Goal: Task Accomplishment & Management: Use online tool/utility

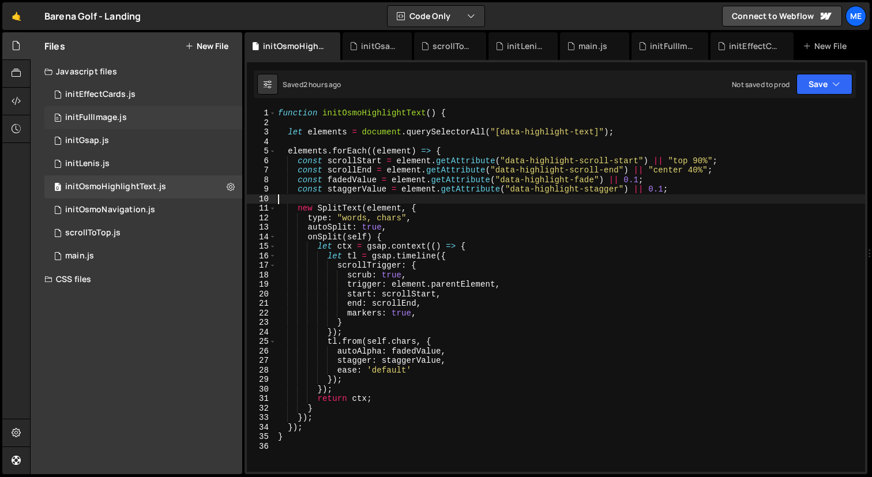
click at [141, 112] on div "0 initFullImage.js 0" at bounding box center [143, 117] width 198 height 23
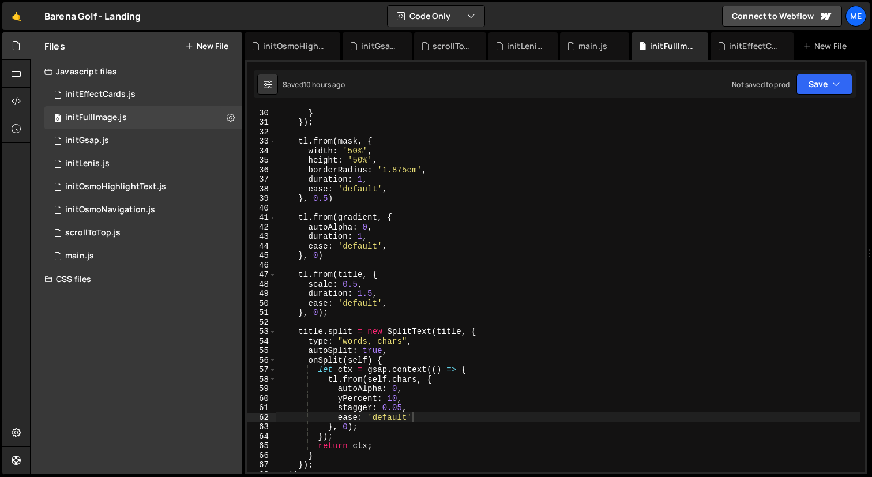
scroll to position [272, 0]
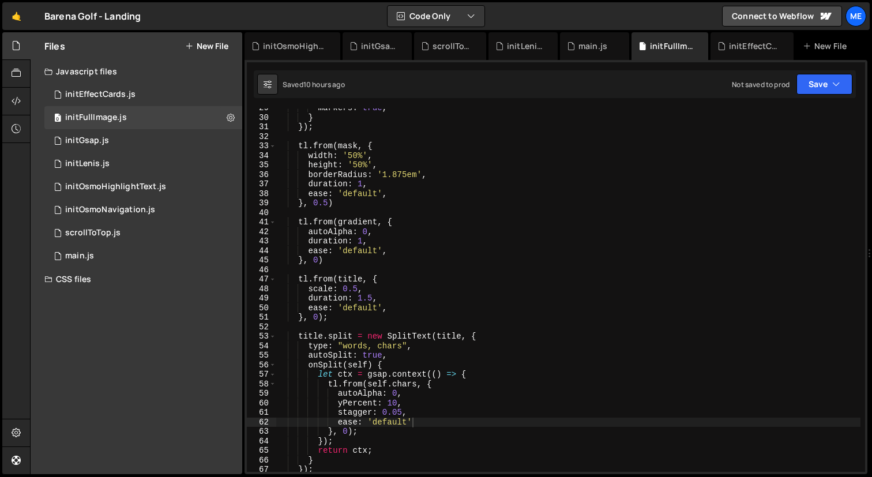
click at [328, 203] on div "markers : true , } }) ; tl . from ( mask , { width : '50%' , height : '50%' , b…" at bounding box center [568, 294] width 584 height 382
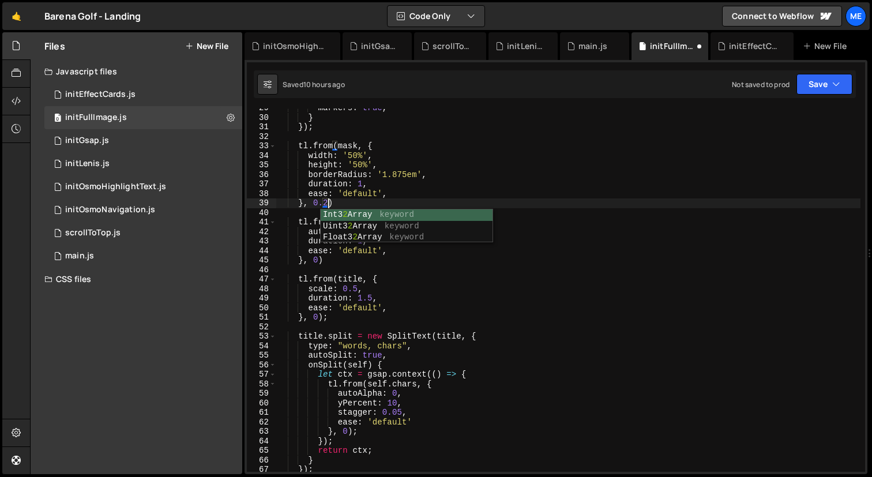
scroll to position [0, 3]
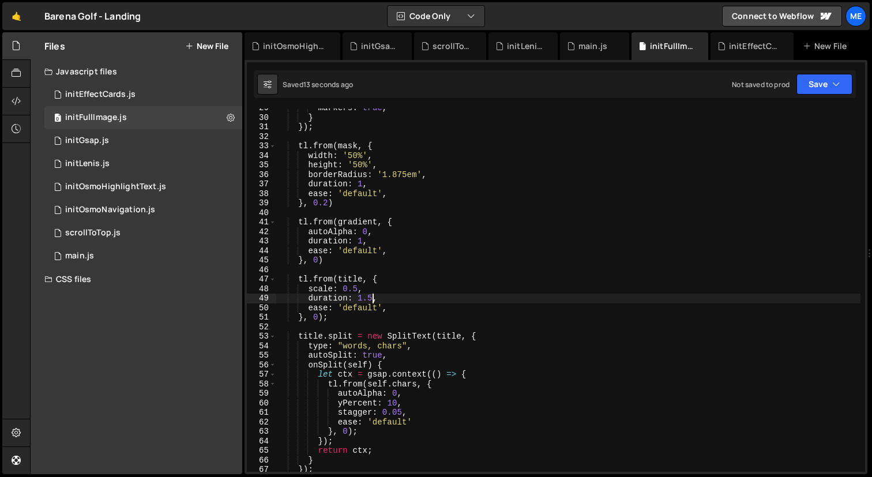
click at [371, 298] on div "markers : true , } }) ; tl . from ( mask , { width : '50%' , height : '50%' , b…" at bounding box center [568, 294] width 584 height 382
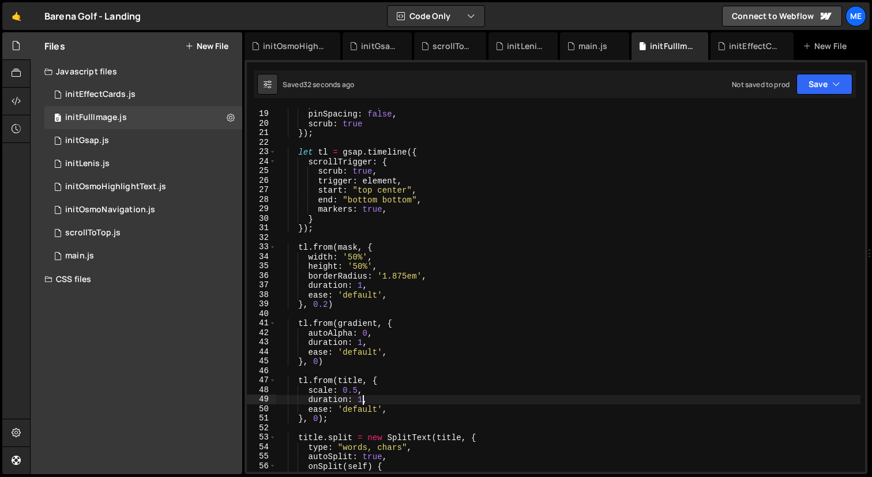
scroll to position [171, 0]
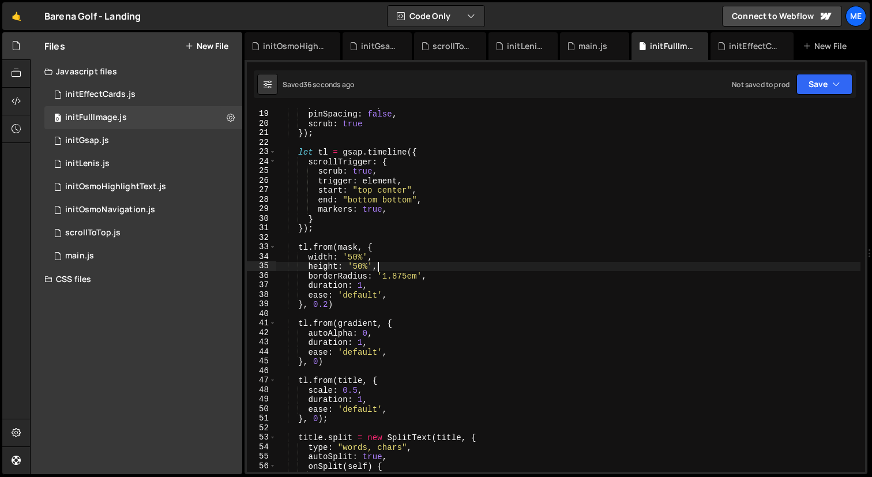
click at [384, 264] on div "pin : container , pinSpacing : false , scrub : true }) ; let tl = gsap . timeli…" at bounding box center [568, 291] width 584 height 382
type textarea "height: '50%',"
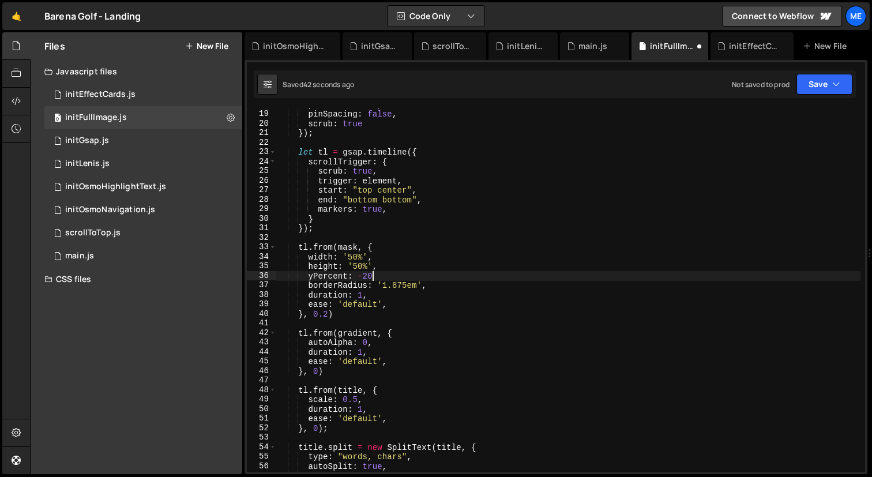
scroll to position [0, 6]
click at [403, 299] on div "pin : container , pinSpacing : false , scrub : true }) ; let tl = gsap . timeli…" at bounding box center [568, 291] width 584 height 382
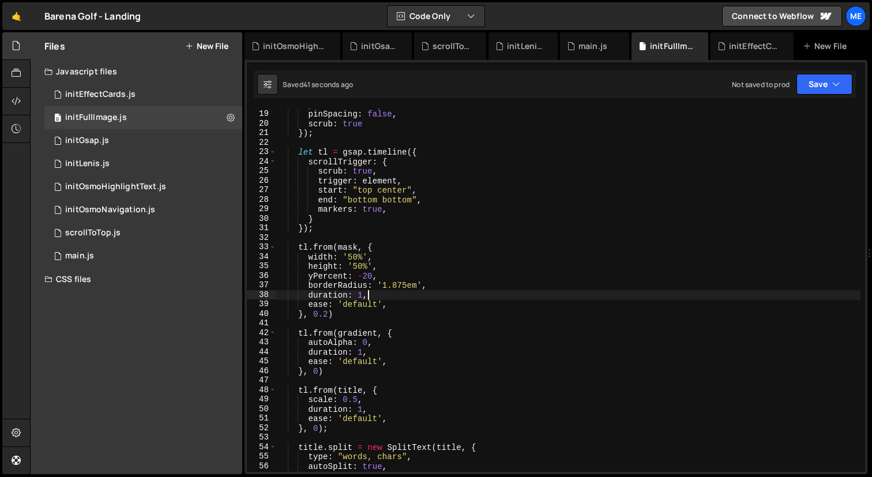
click at [309, 305] on div "pin : container , pinSpacing : false , scrub : true }) ; let tl = gsap . timeli…" at bounding box center [568, 291] width 584 height 382
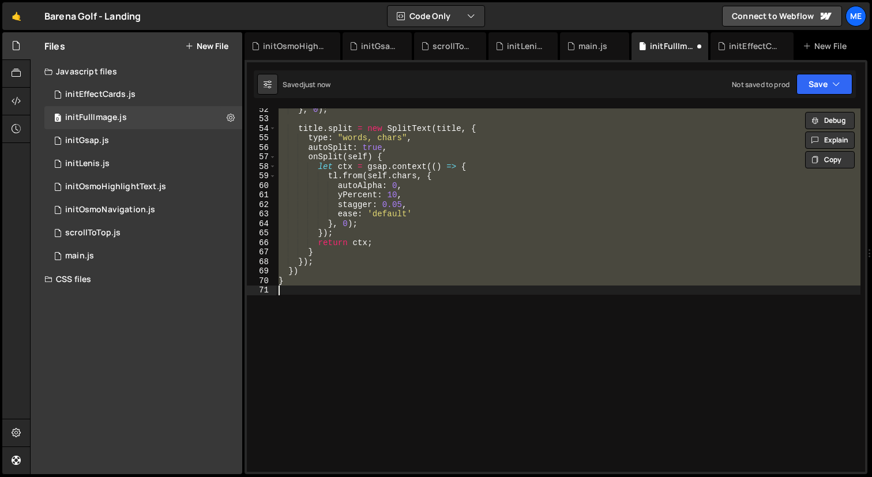
scroll to position [180, 0]
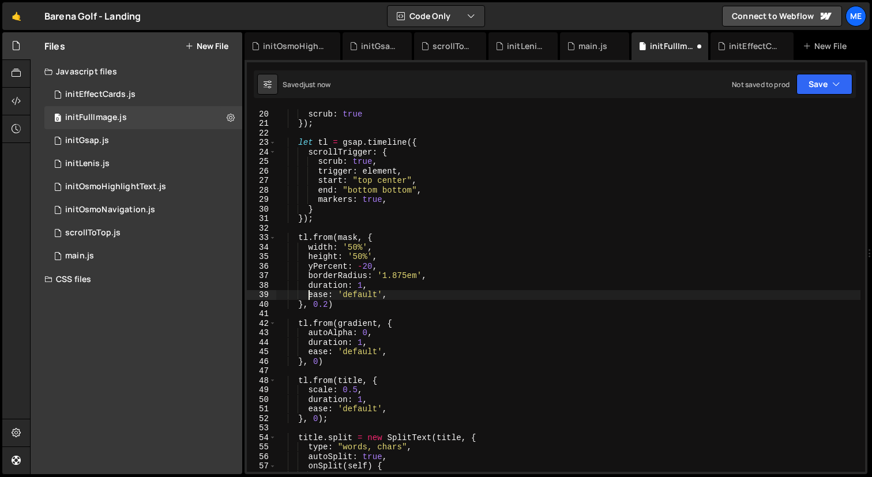
click at [366, 261] on div "pinSpacing : false , scrub : true }) ; let tl = gsap . timeline ({ scrollTrigge…" at bounding box center [568, 291] width 584 height 382
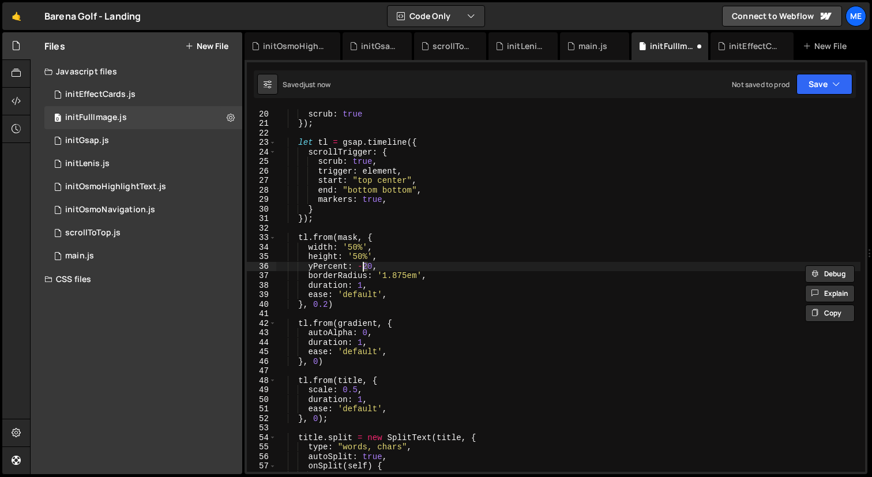
scroll to position [0, 6]
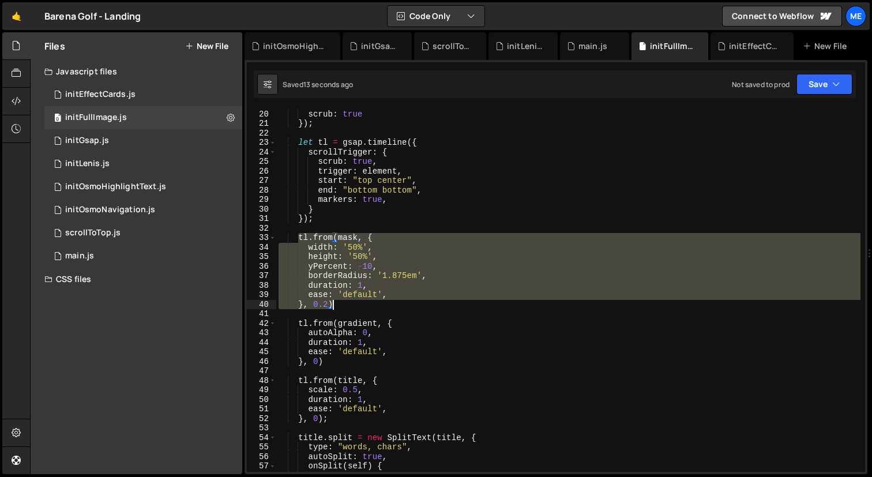
drag, startPoint x: 299, startPoint y: 239, endPoint x: 340, endPoint y: 303, distance: 76.0
click at [340, 303] on div "pinSpacing : false , scrub : true }) ; let tl = gsap . timeline ({ scrollTrigge…" at bounding box center [568, 291] width 584 height 382
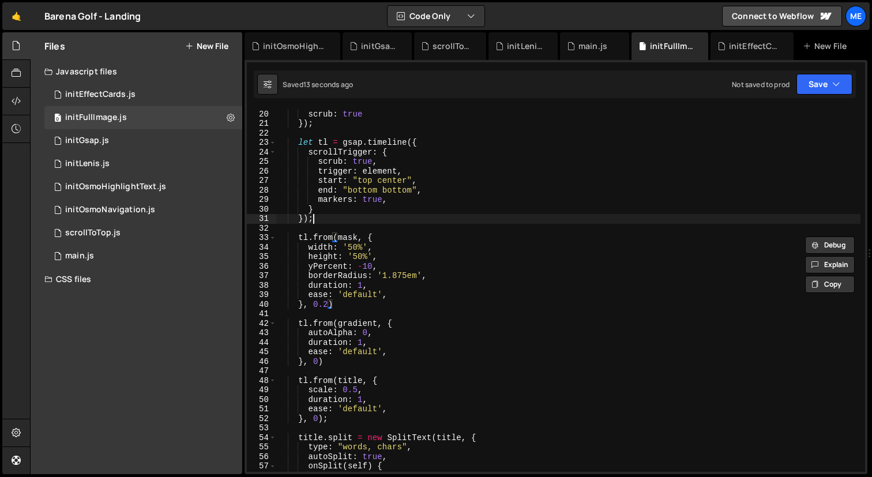
click at [336, 214] on div "pinSpacing : false , scrub : true }) ; let tl = gsap . timeline ({ scrollTrigge…" at bounding box center [568, 291] width 584 height 382
type textarea "});"
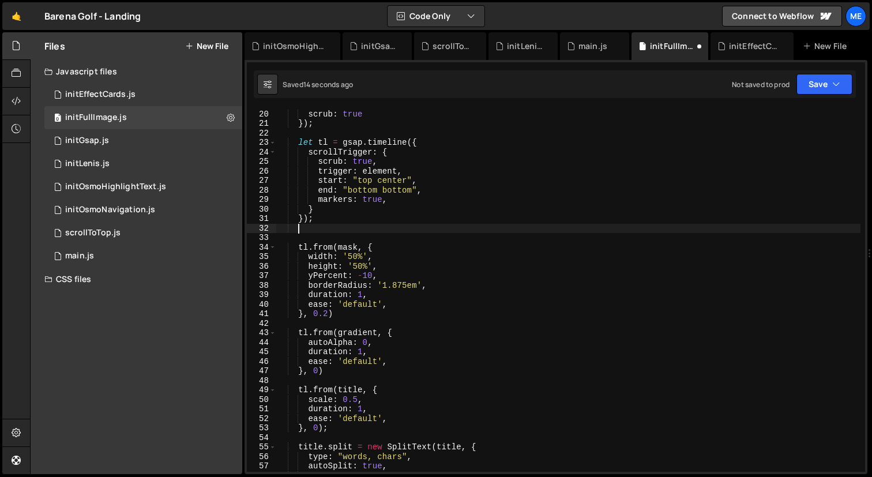
paste textarea "}, 0.2)"
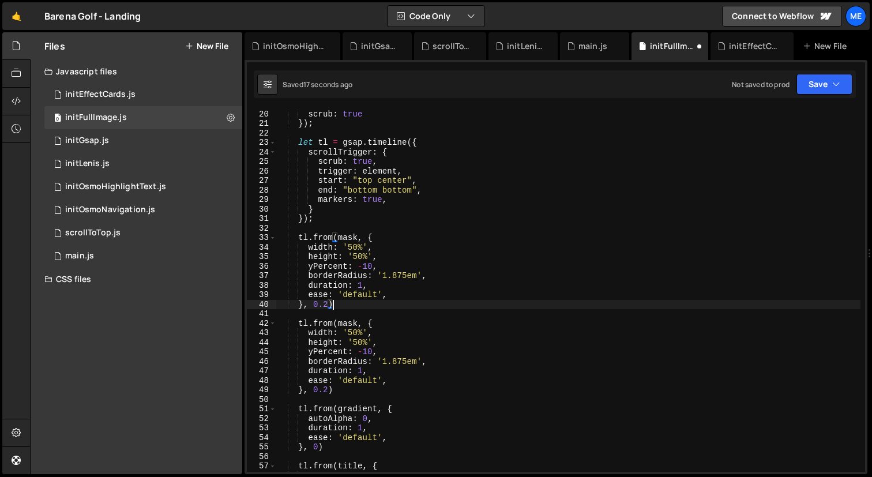
click at [362, 286] on div "pinSpacing : false , scrub : true }) ; let tl = gsap . timeline ({ scrollTrigge…" at bounding box center [568, 291] width 584 height 382
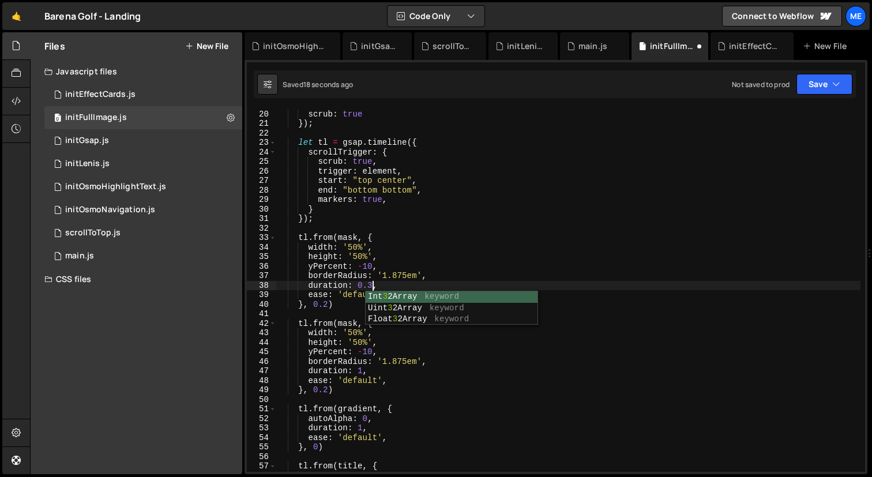
scroll to position [0, 6]
click at [423, 274] on div "pinSpacing : false , scrub : true }) ; let tl = gsap . timeline ({ scrollTrigge…" at bounding box center [568, 291] width 584 height 382
type textarea "borderRadius: '1.875em',"
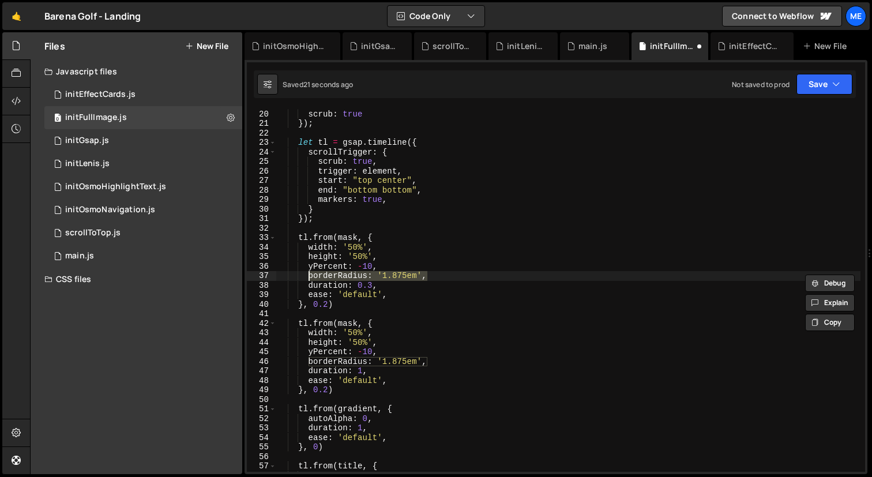
scroll to position [0, 1]
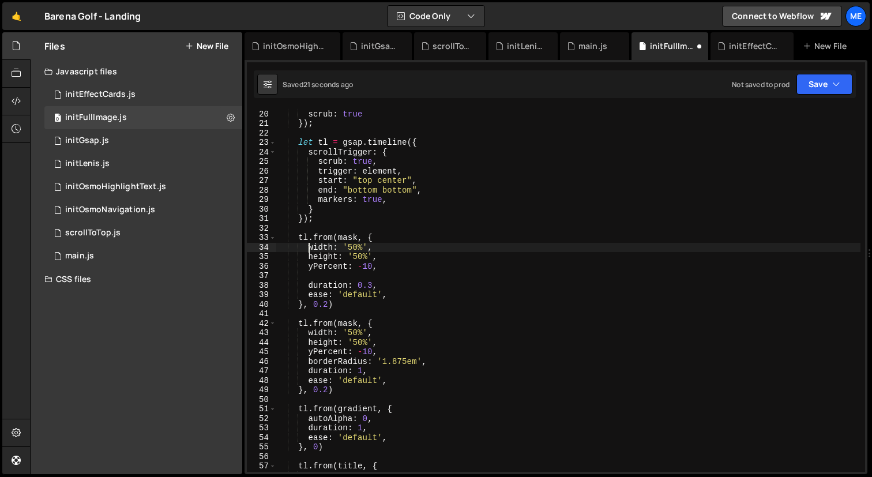
type textarea "width: '50%', height: '50%',"
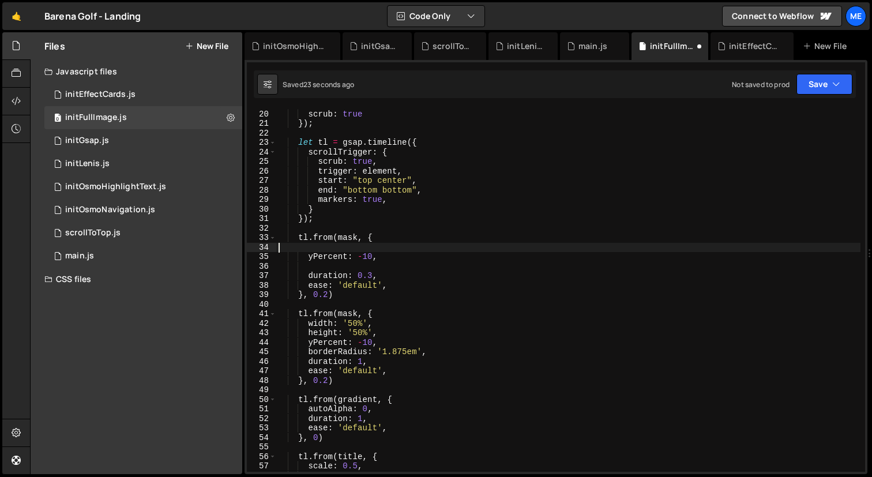
scroll to position [0, 0]
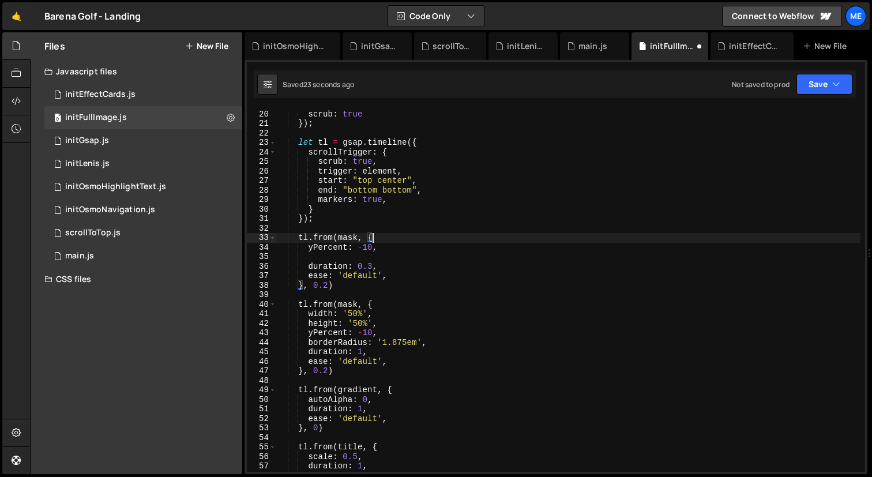
type textarea "yPercent: -10,"
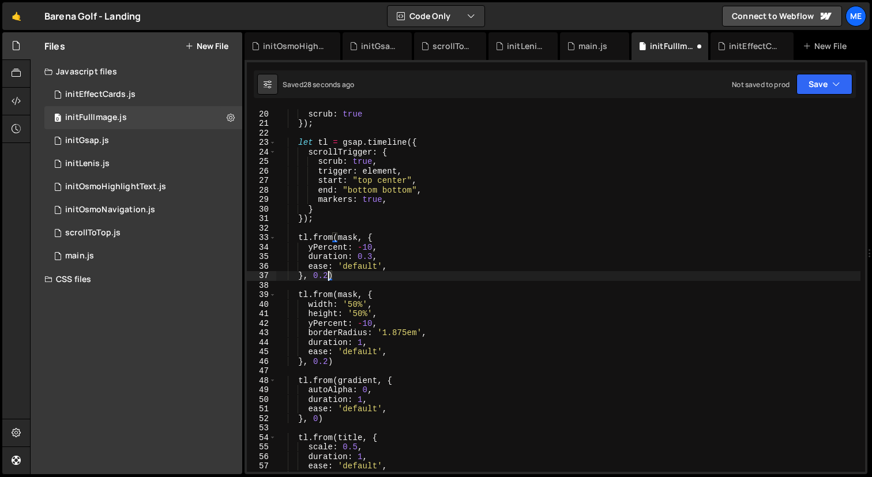
drag, startPoint x: 328, startPoint y: 278, endPoint x: 321, endPoint y: 278, distance: 6.9
click at [321, 278] on div "pinSpacing : false , scrub : true }) ; let tl = gsap . timeline ({ scrollTrigge…" at bounding box center [568, 291] width 584 height 382
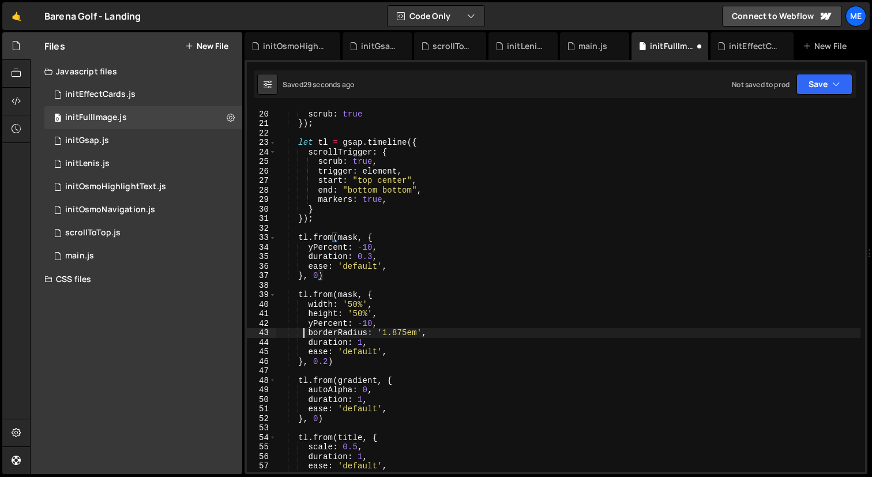
drag, startPoint x: 302, startPoint y: 330, endPoint x: 445, endPoint y: 330, distance: 143.0
click at [445, 330] on div "pinSpacing : false , scrub : true }) ; let tl = gsap . timeline ({ scrollTrigge…" at bounding box center [568, 291] width 584 height 382
type textarea "yPercent: -10,"
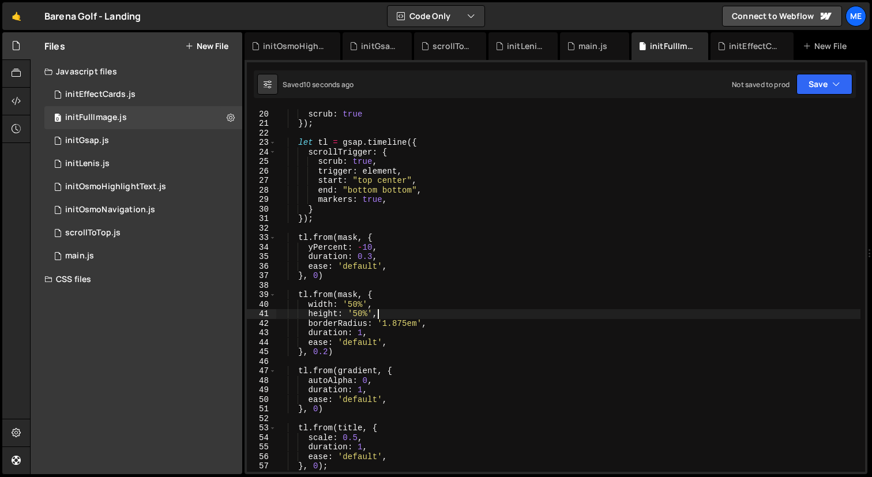
click at [366, 247] on div "pinSpacing : false , scrub : true }) ; let tl = gsap . timeline ({ scrollTrigge…" at bounding box center [568, 291] width 584 height 382
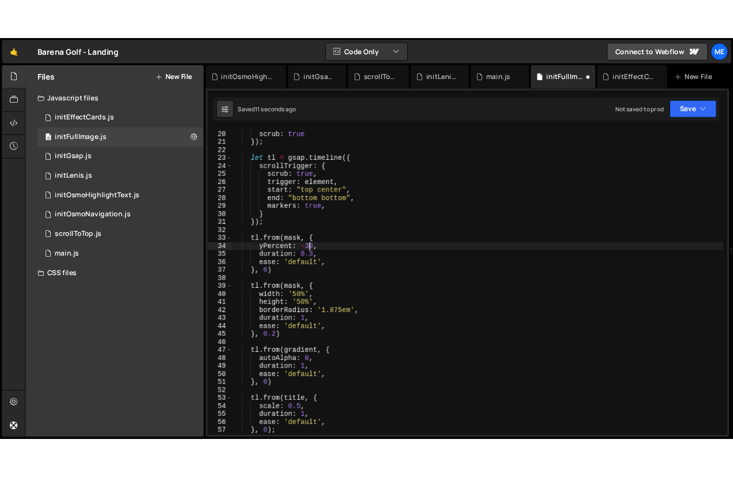
scroll to position [0, 6]
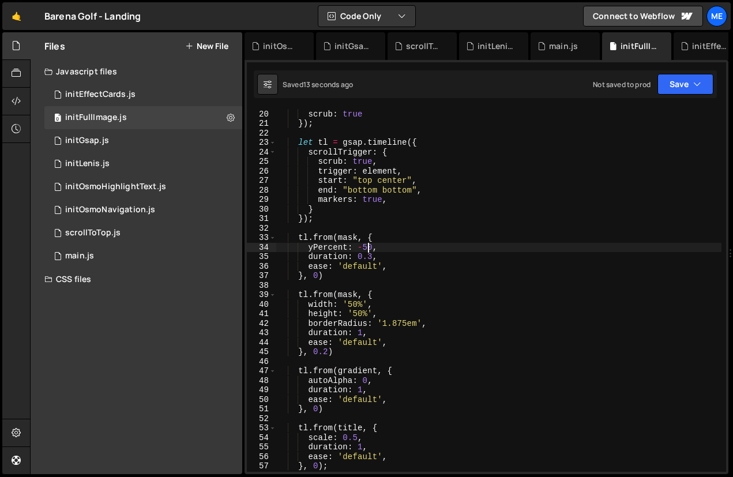
click at [320, 275] on div "pinSpacing : false , scrub : true }) ; let tl = gsap . timeline ({ scrollTrigge…" at bounding box center [498, 291] width 445 height 382
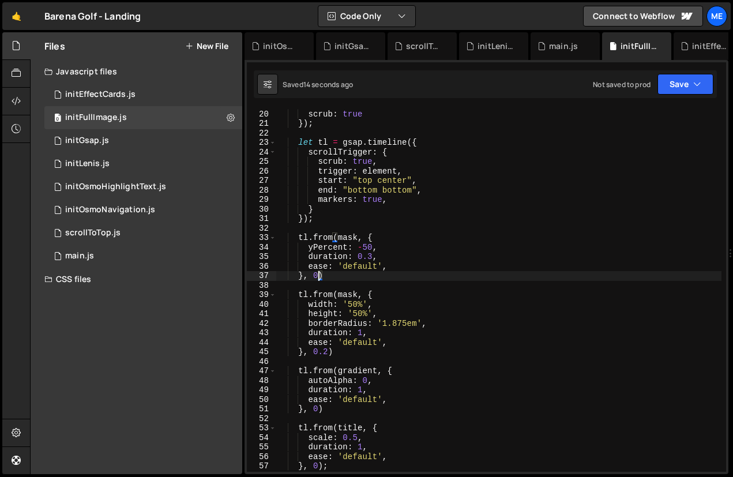
scroll to position [0, 2]
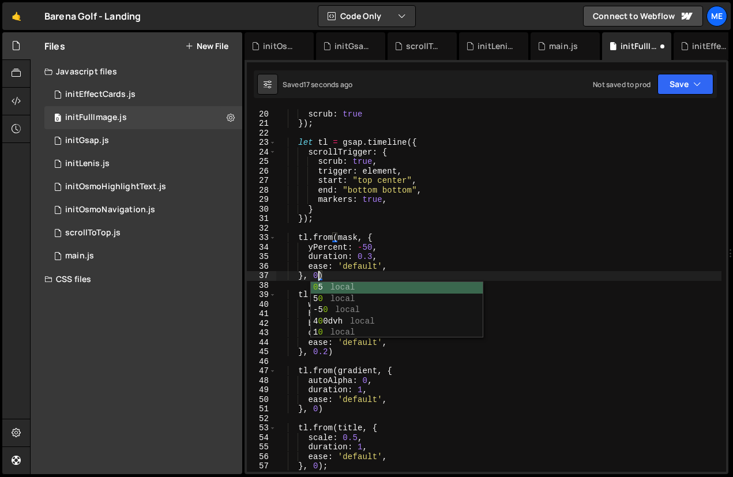
click at [374, 257] on div "pinSpacing : false , scrub : true }) ; let tl = gsap . timeline ({ scrollTrigge…" at bounding box center [498, 291] width 445 height 382
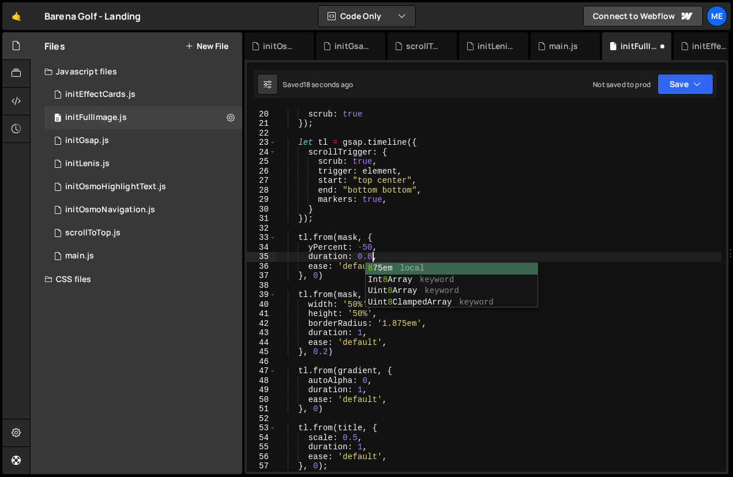
scroll to position [0, 6]
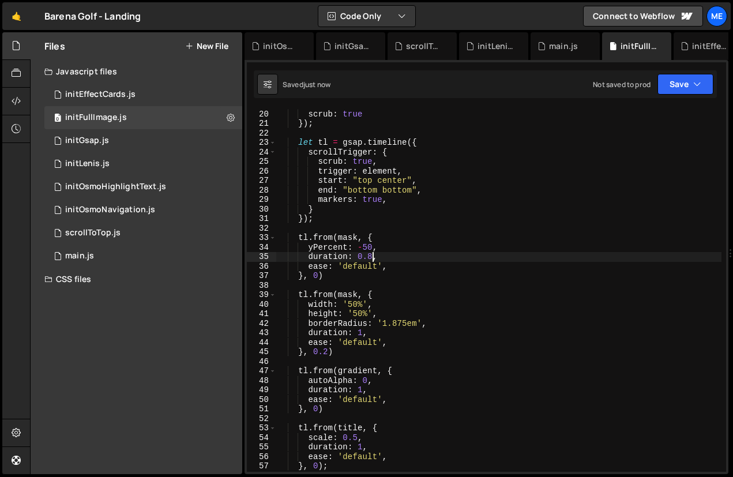
click at [309, 268] on div "pinSpacing : false , scrub : true }) ; let tl = gsap . timeline ({ scrollTrigge…" at bounding box center [498, 291] width 445 height 382
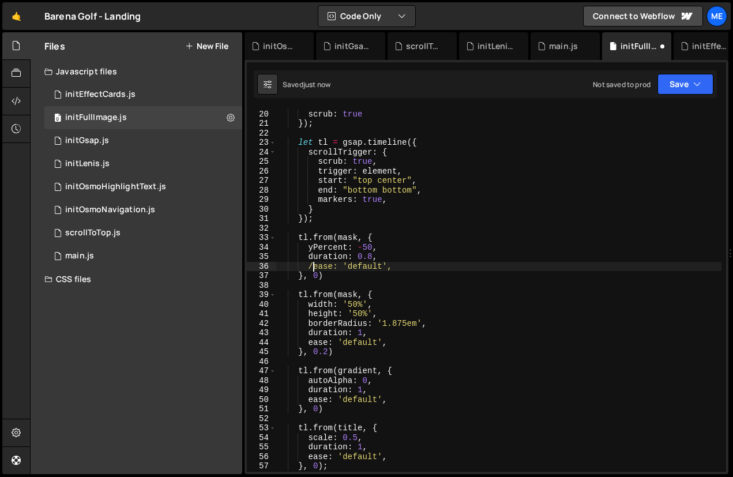
scroll to position [0, 2]
click at [371, 253] on div "pinSpacing : false , scrub : true }) ; let tl = gsap . timeline ({ scrollTrigge…" at bounding box center [498, 291] width 445 height 382
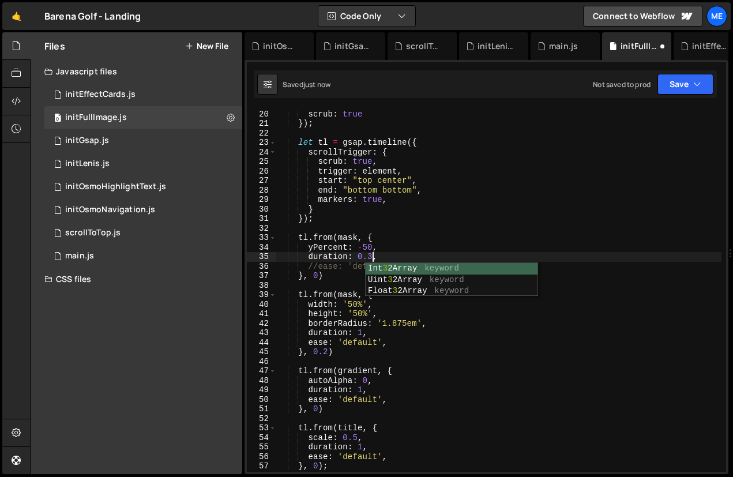
scroll to position [0, 6]
type textarea "duration: 0.3,"
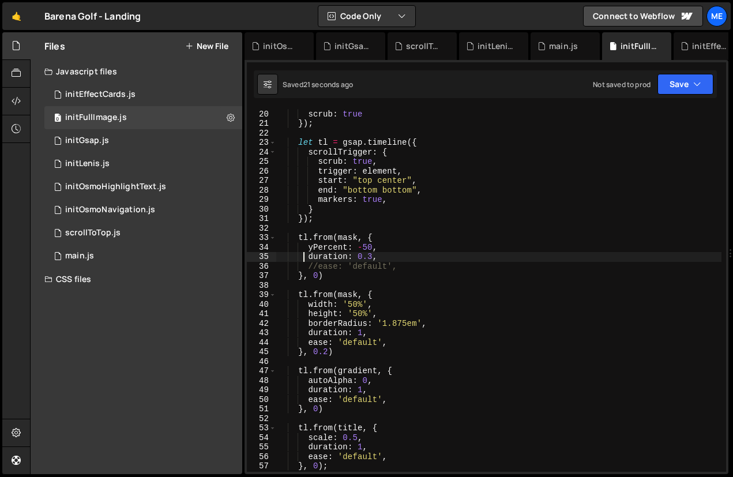
drag, startPoint x: 304, startPoint y: 257, endPoint x: 413, endPoint y: 257, distance: 109.0
click at [411, 257] on div "pinSpacing : false , scrub : true }) ; let tl = gsap . timeline ({ scrollTrigge…" at bounding box center [498, 291] width 445 height 382
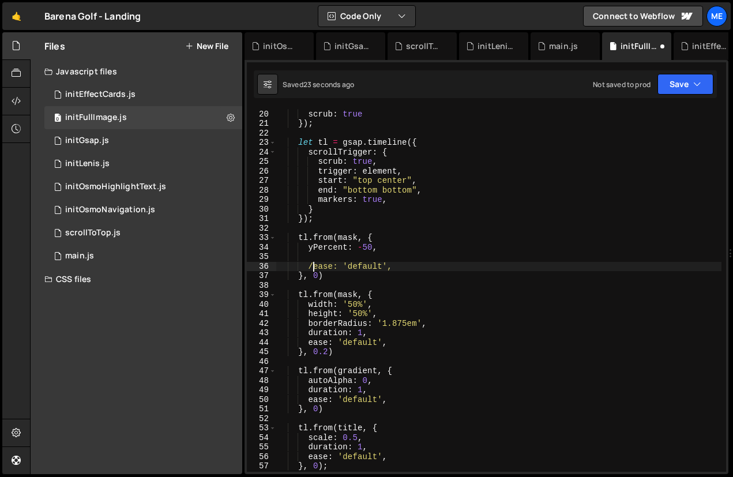
type textarea "ease: 'default',"
type textarea "yPercent: -50,"
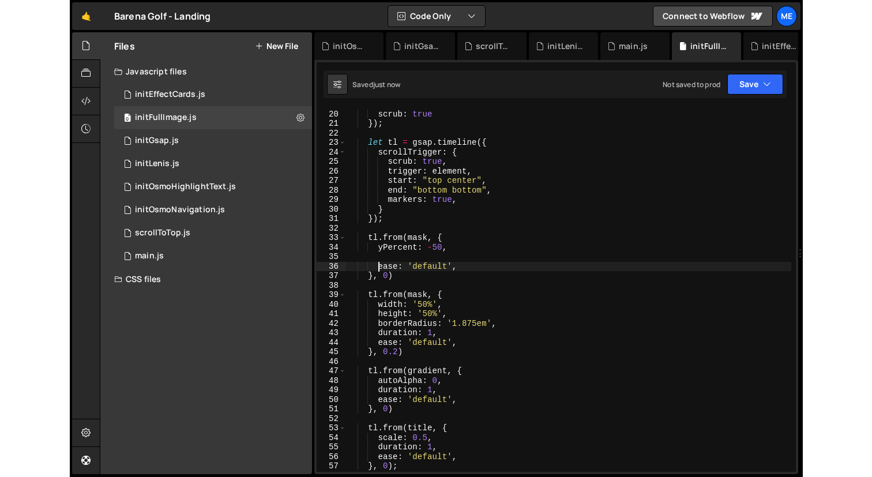
scroll to position [0, 0]
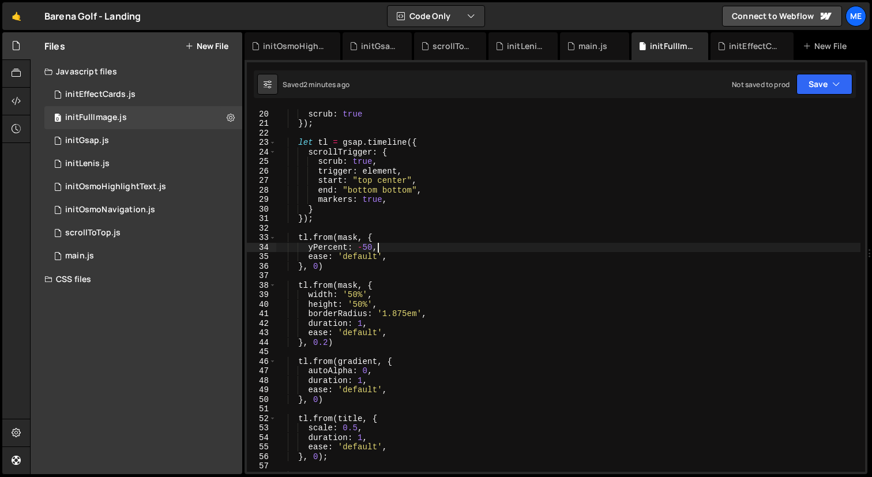
click at [212, 48] on button "New File" at bounding box center [206, 46] width 43 height 9
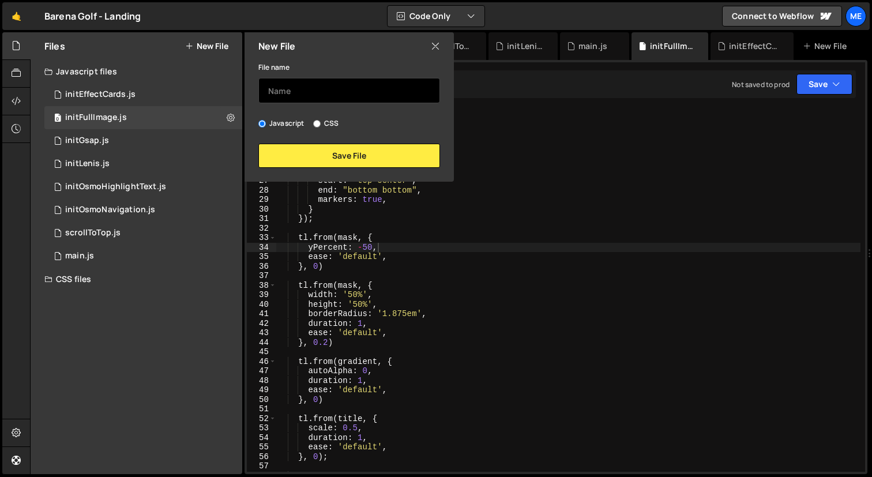
click at [292, 97] on input "text" at bounding box center [349, 90] width 182 height 25
type input "initGlobalParallax"
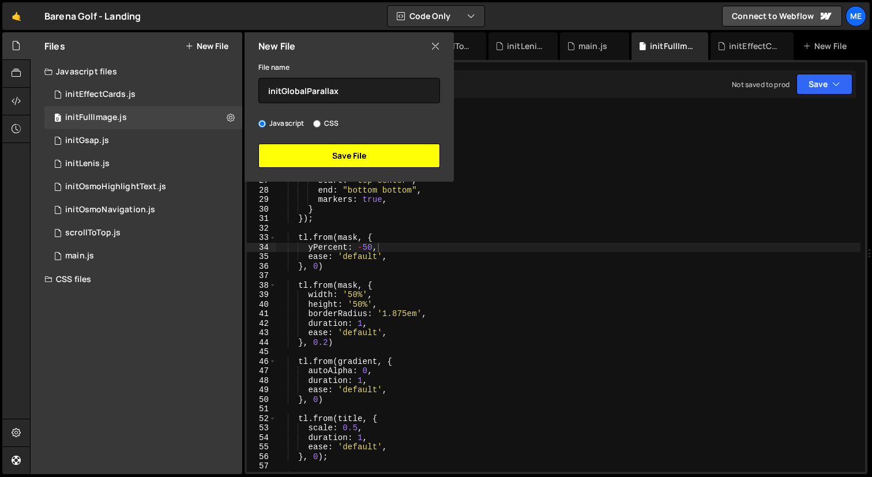
click at [316, 152] on button "Save File" at bounding box center [349, 156] width 182 height 24
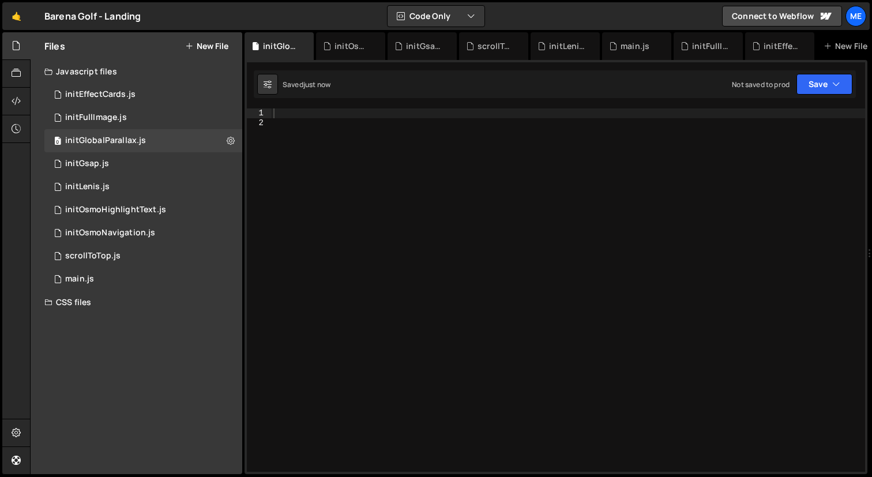
click at [344, 154] on div at bounding box center [568, 299] width 594 height 382
paste textarea "}"
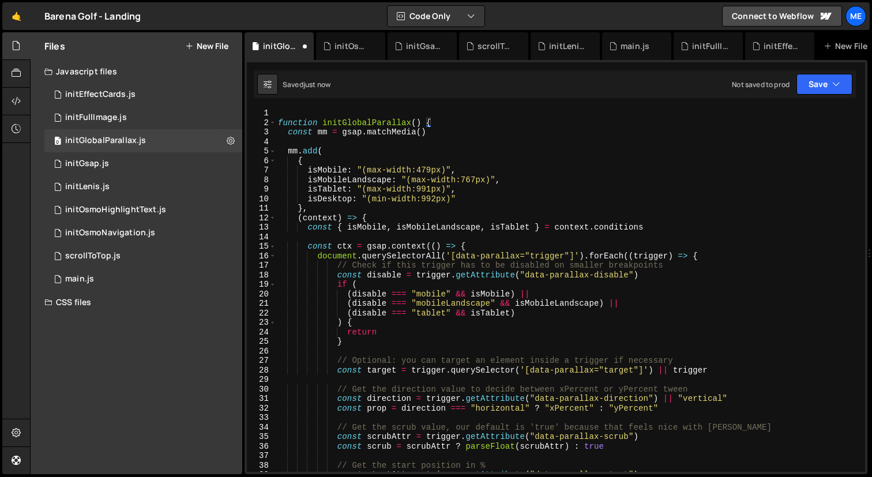
type textarea ")"
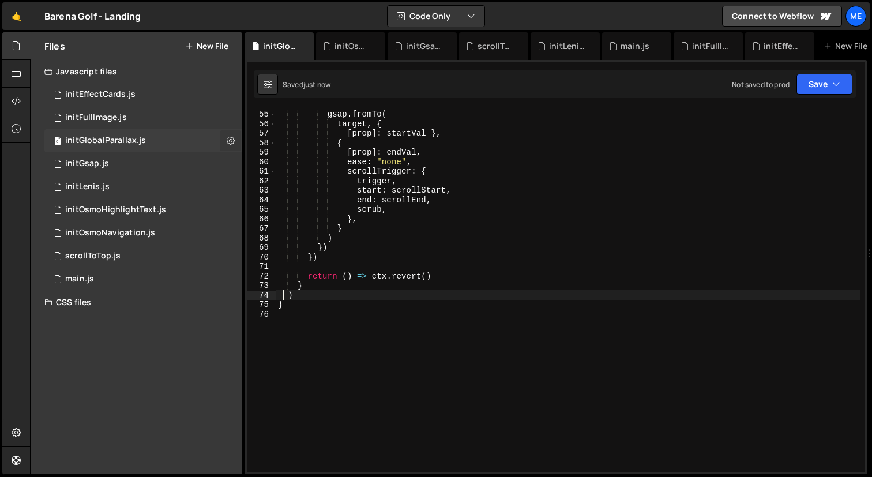
click at [235, 139] on button at bounding box center [230, 140] width 21 height 21
type input "initGlobalParallax"
radio input "true"
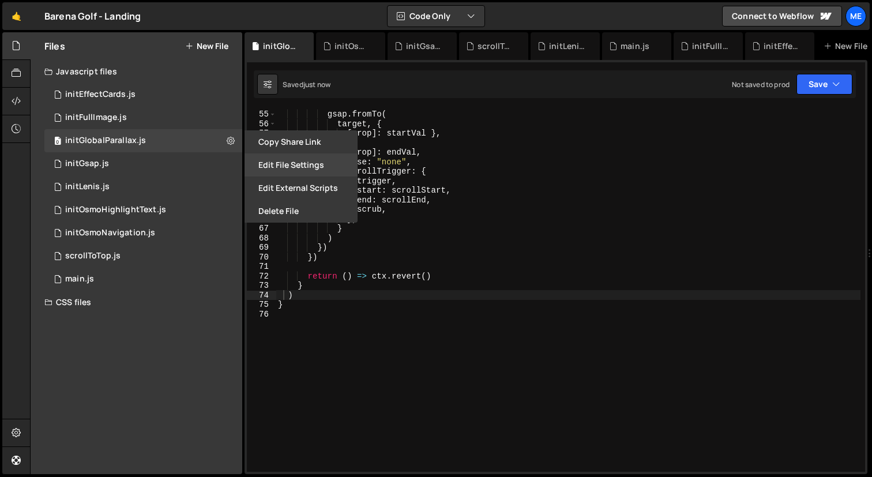
click at [255, 164] on button "Edit File Settings" at bounding box center [301, 164] width 113 height 23
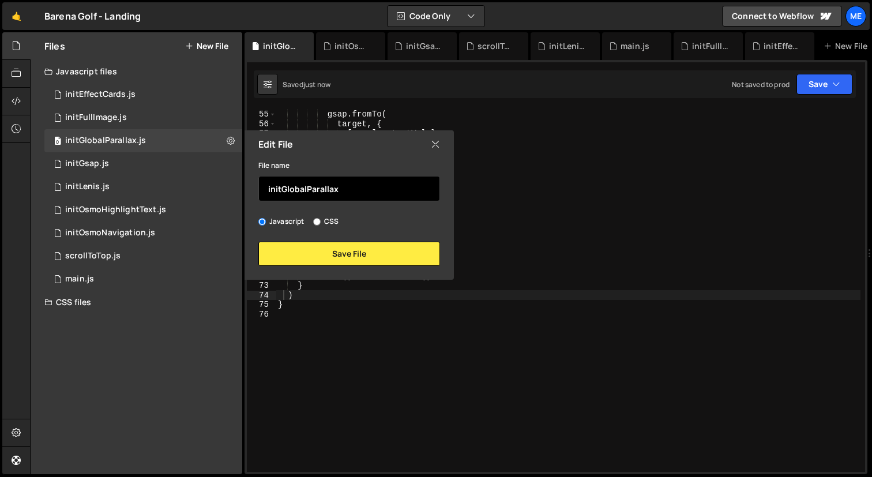
click at [281, 189] on input "initGlobalParallax" at bounding box center [349, 188] width 182 height 25
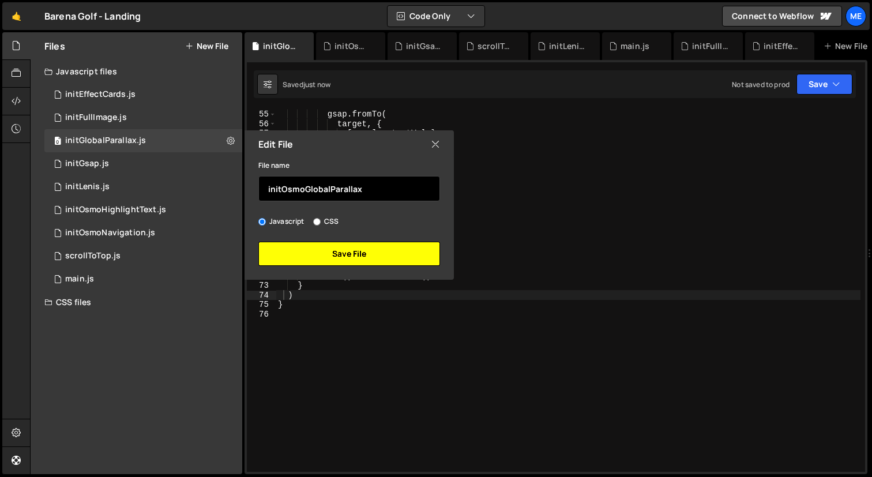
type input "initOsmoGlobalParallax"
click at [369, 258] on button "Save File" at bounding box center [349, 254] width 182 height 24
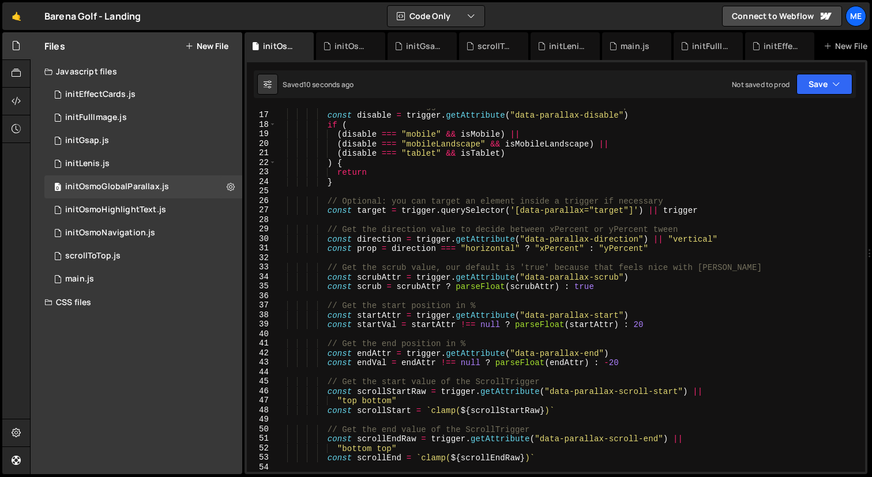
scroll to position [0, 0]
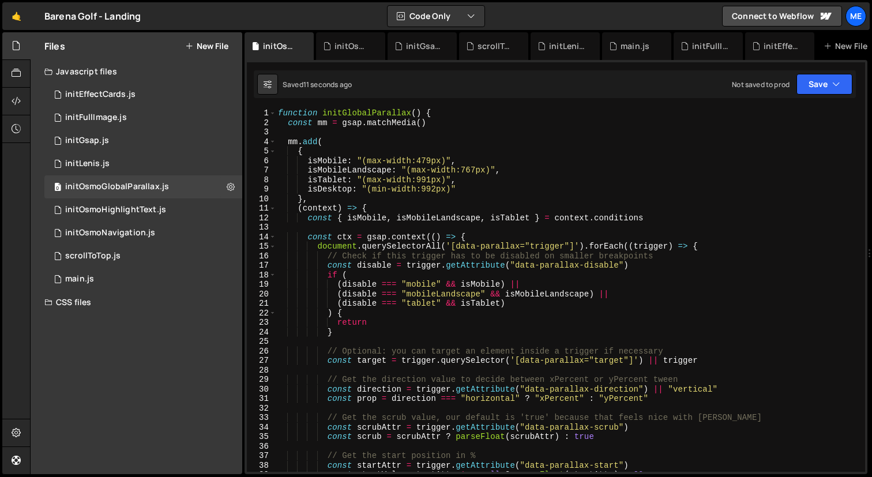
click at [342, 113] on div "function initGlobalParallax ( ) { const mm = gsap . matchMedia ( ) mm . add ( {…" at bounding box center [568, 299] width 585 height 382
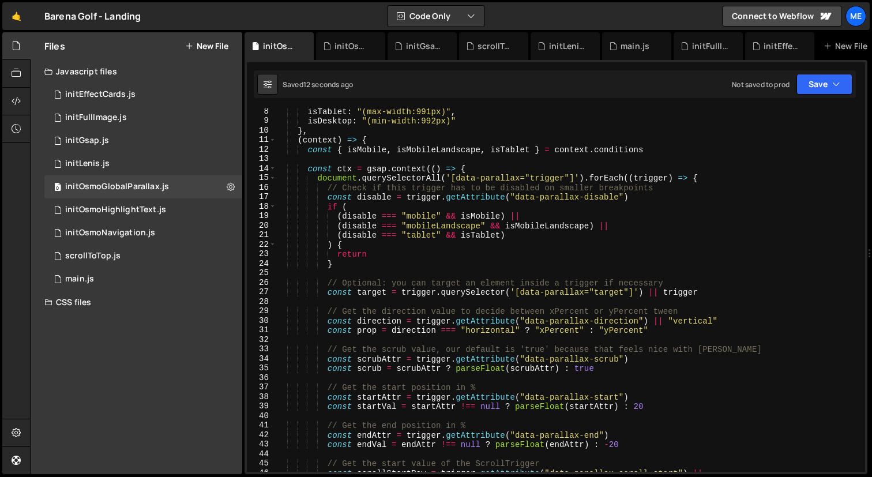
scroll to position [70, 0]
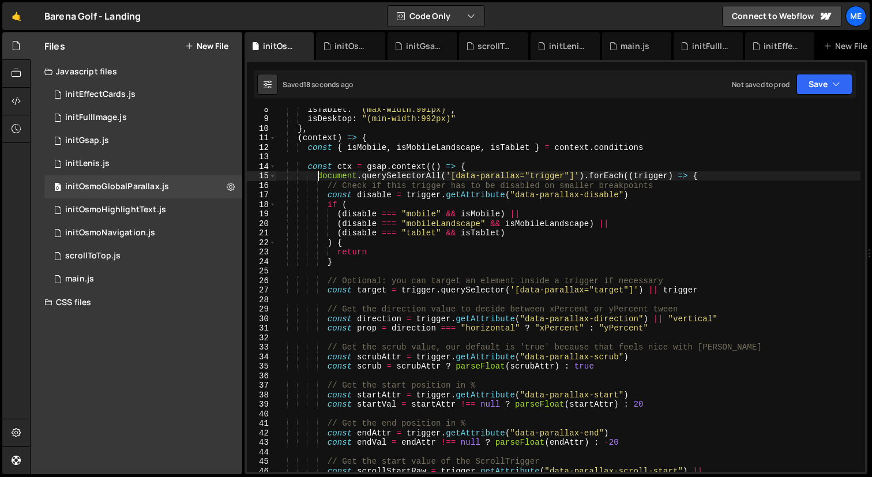
click at [317, 175] on div "isTablet : "(max-width:991px)" , isDesktop : "(min-width:992px)" } , ( context …" at bounding box center [568, 295] width 585 height 382
click at [540, 179] on div "isTablet : "(max-width:991px)" , isDesktop : "(min-width:992px)" } , ( context …" at bounding box center [568, 295] width 585 height 382
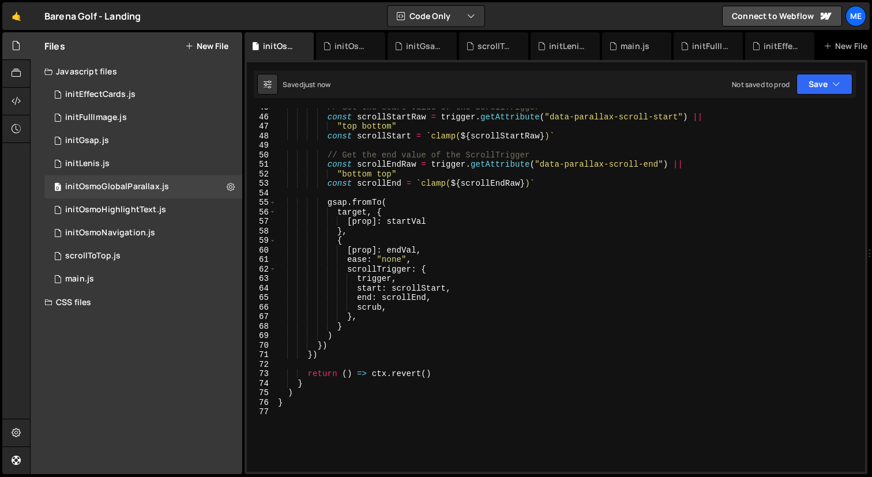
scroll to position [424, 0]
click at [543, 151] on div "// Get the start value of the ScrollTrigger const scrollStartRaw = trigger . ge…" at bounding box center [568, 294] width 585 height 382
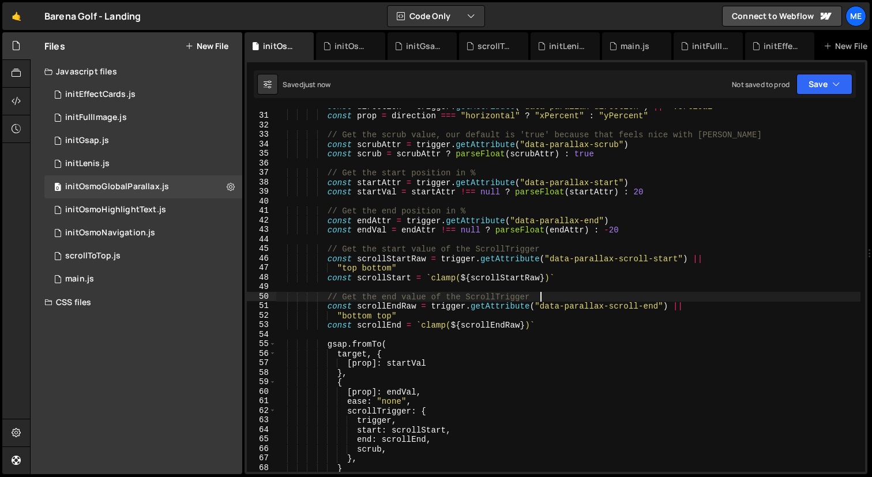
scroll to position [269, 0]
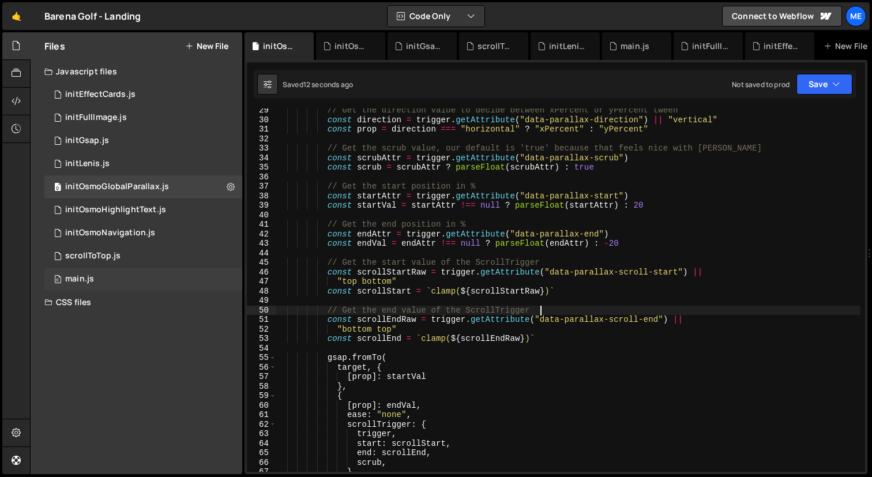
type textarea "// Get the end value of the ScrollTrigger"
click at [86, 276] on div "main.js" at bounding box center [79, 279] width 29 height 10
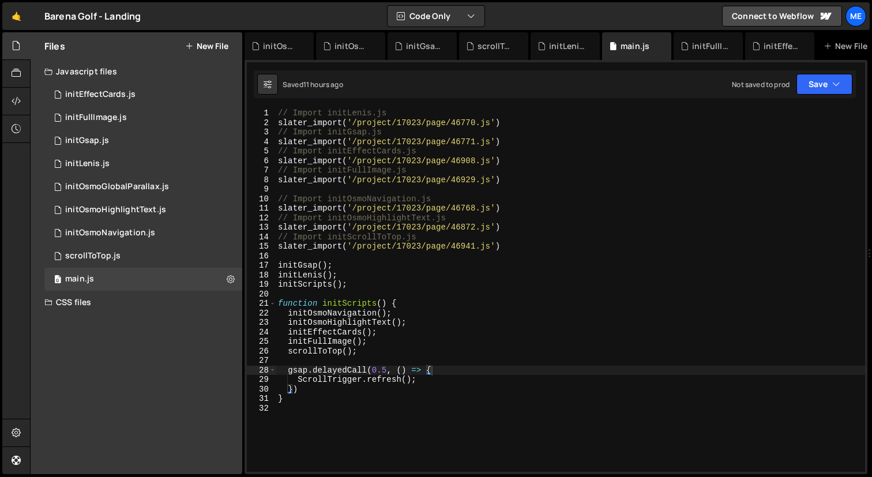
click at [527, 241] on div "// Import initLenis.js slater_import ( '/project/17023/page/46770.js' ) // Impo…" at bounding box center [570, 309] width 589 height 402
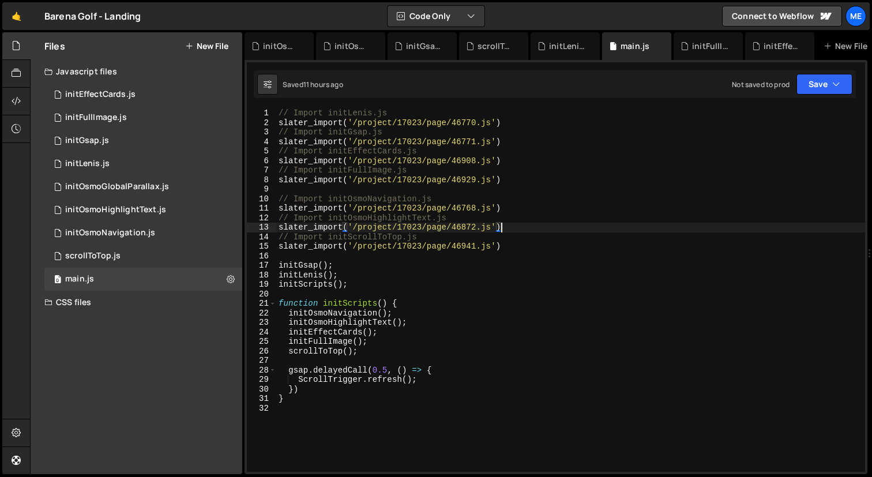
click at [526, 228] on div "// Import initLenis.js slater_import ( '/project/17023/page/46770.js' ) // Impo…" at bounding box center [570, 299] width 589 height 382
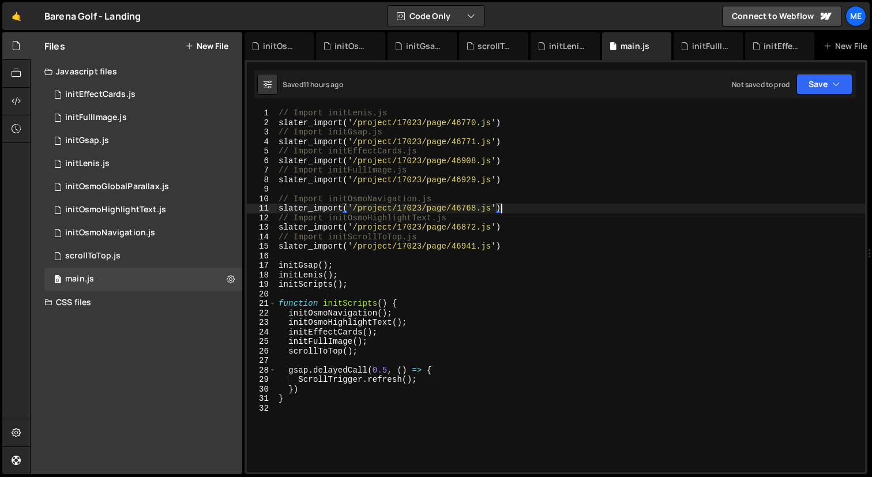
type textarea "// Import initOsmoNavigation.js"
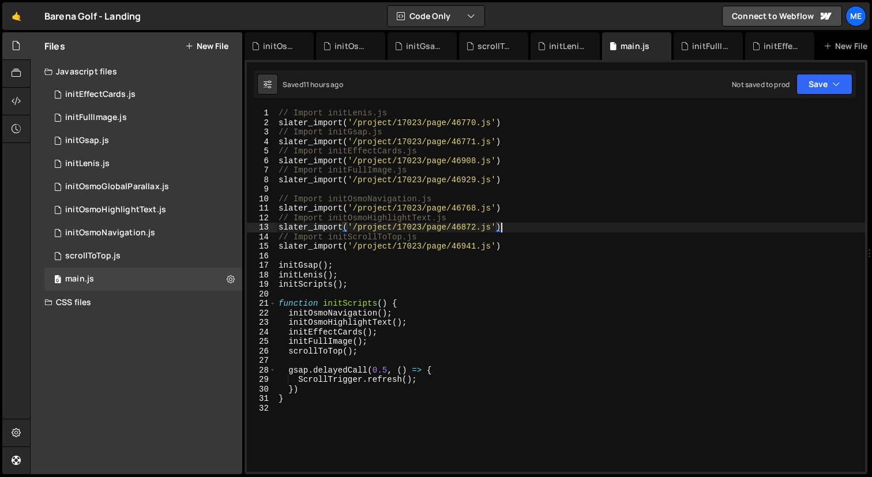
type textarea "// Import initOsmoHighlightText.js slater_import('/project/17023/page/46872.js')"
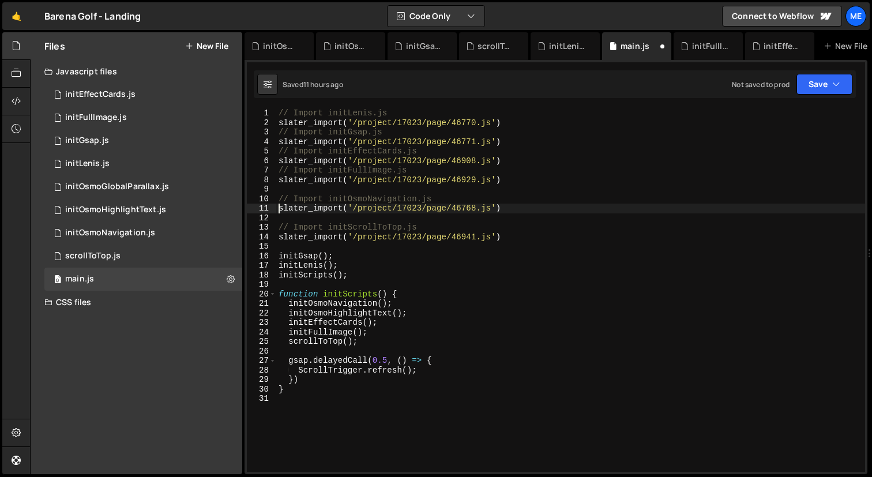
type textarea "// Import initOsmoNavigation.js"
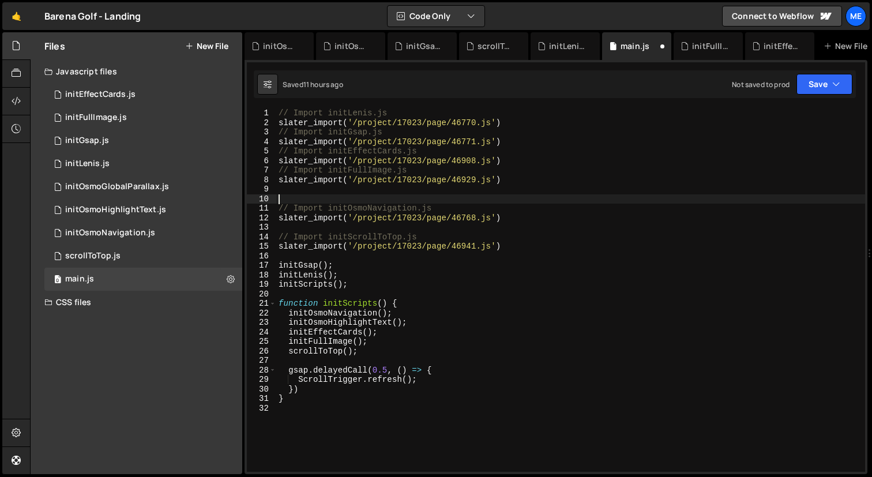
paste textarea "slater_import('/project/17023/page/46872.js')"
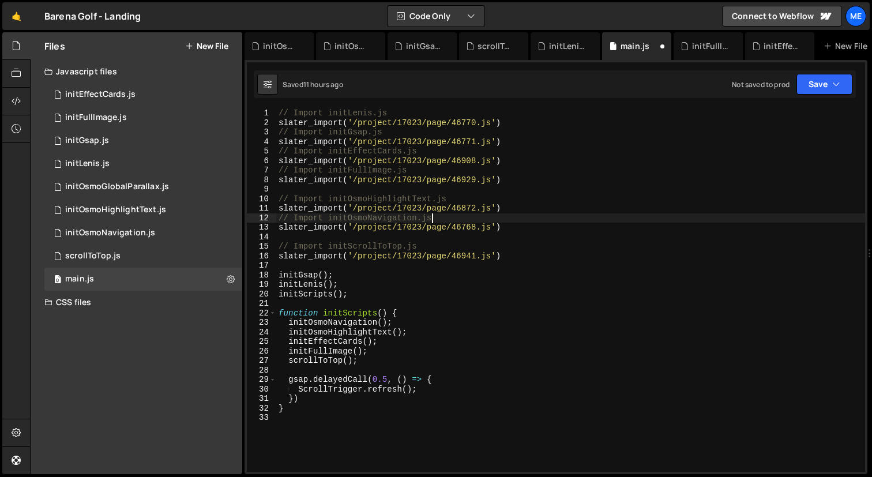
type textarea "slater_import('/project/17023/page/46768.js')"
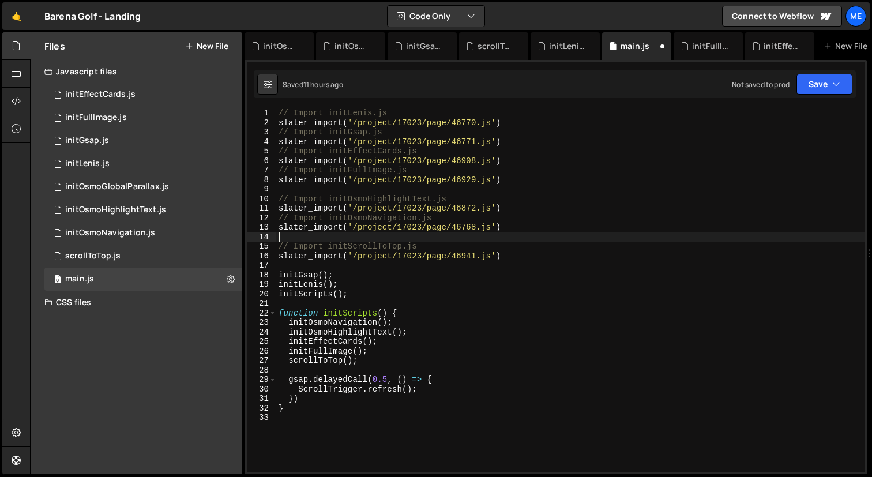
type textarea "// Import initScrollToTop.js"
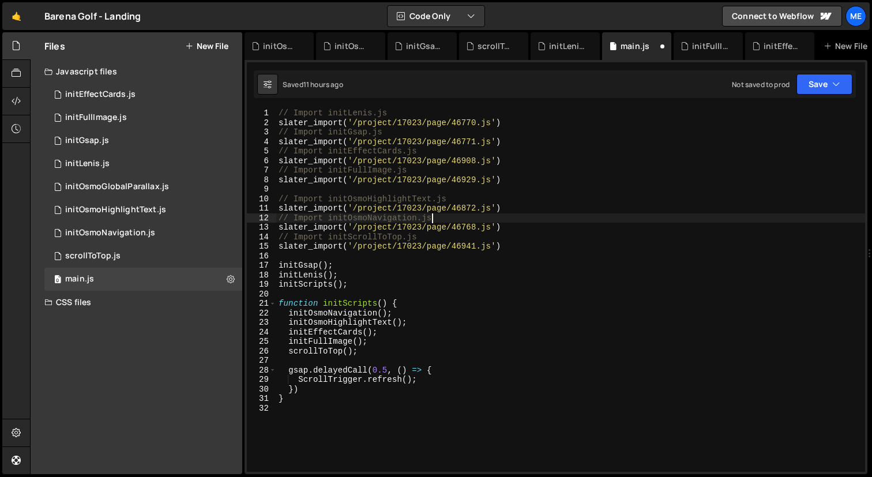
type textarea "// Import initOsmoHighlightText.js"
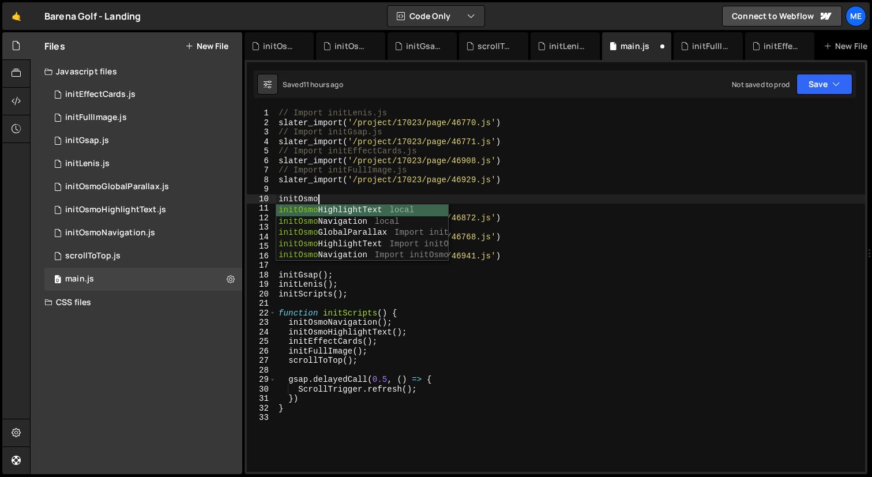
scroll to position [0, 2]
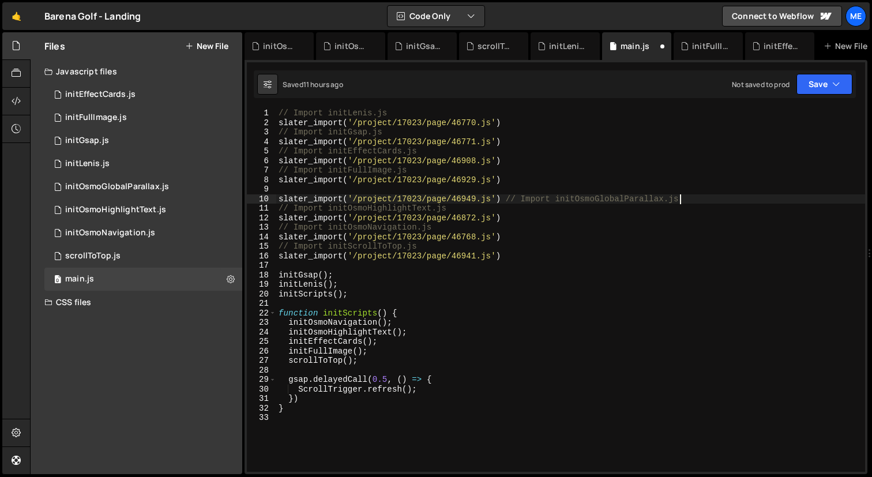
click at [506, 199] on div "// Import initLenis.js slater_import ( '/project/17023/page/46770.js' ) // Impo…" at bounding box center [570, 299] width 589 height 382
type textarea "slater_import('/project/17023/page/46949.js')"
click at [486, 191] on div "// Import initLenis.js slater_import ( '/project/17023/page/46770.js' ) // Impo…" at bounding box center [570, 299] width 589 height 382
paste textarea "// Import initOsmoGlobalParallax.js"
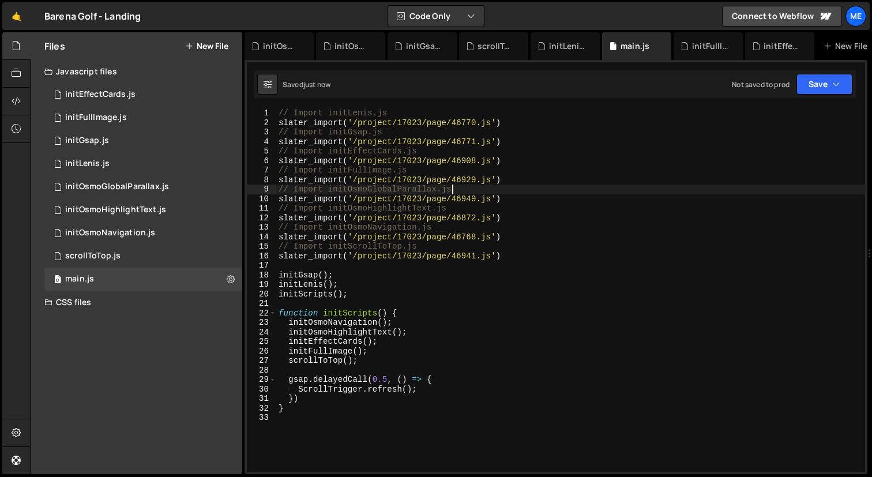
click at [389, 188] on div "// Import initLenis.js slater_import ( '/project/17023/page/46770.js' ) // Impo…" at bounding box center [570, 299] width 589 height 382
click at [413, 317] on div "// Import initLenis.js slater_import ( '/project/17023/page/46770.js' ) // Impo…" at bounding box center [570, 299] width 589 height 382
type textarea "function initScripts() {"
paste textarea "initOsmoGlobalParallax"
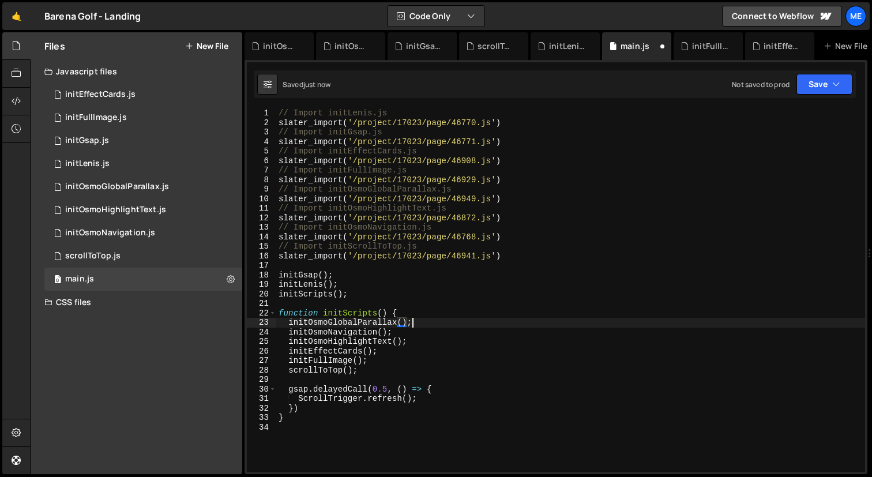
scroll to position [0, 9]
type textarea "initOsmoGlobalParallax();"
click at [266, 45] on div "initOsmoGlobalParallax.js" at bounding box center [281, 46] width 37 height 12
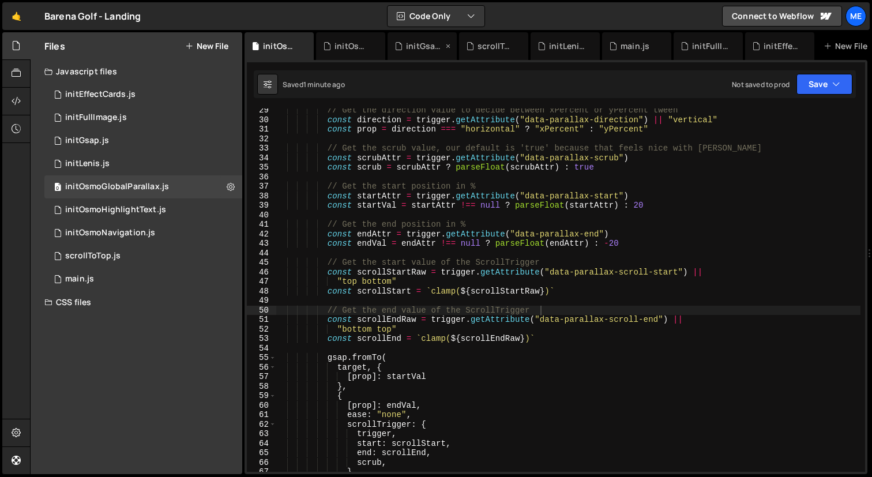
click at [425, 42] on div "initGsap.js" at bounding box center [424, 46] width 37 height 12
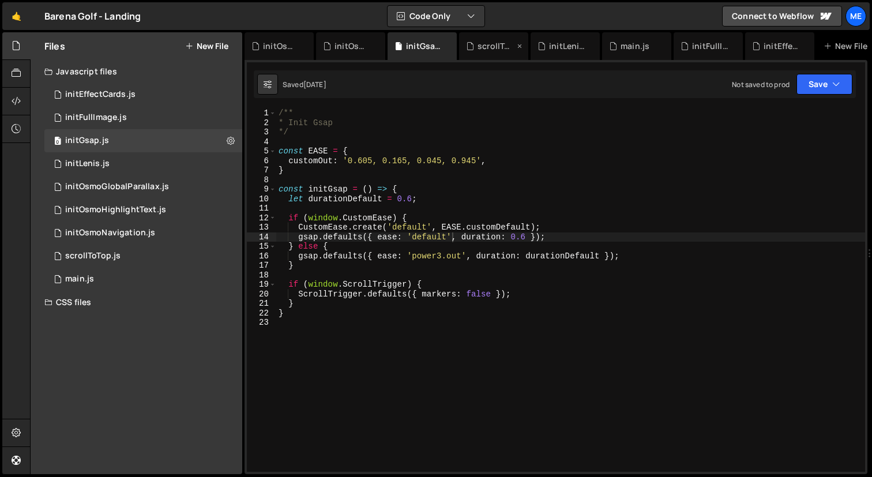
click at [495, 47] on div "scrollToTop.js" at bounding box center [496, 46] width 37 height 12
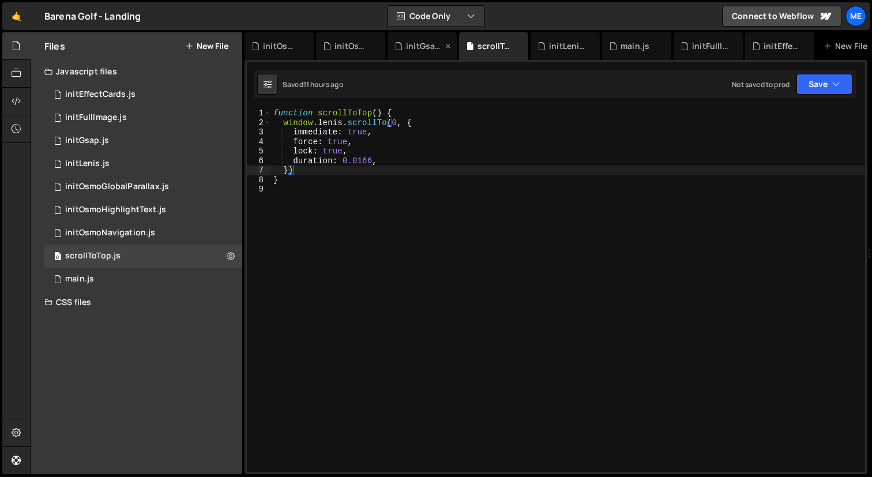
click at [446, 46] on icon at bounding box center [448, 46] width 8 height 12
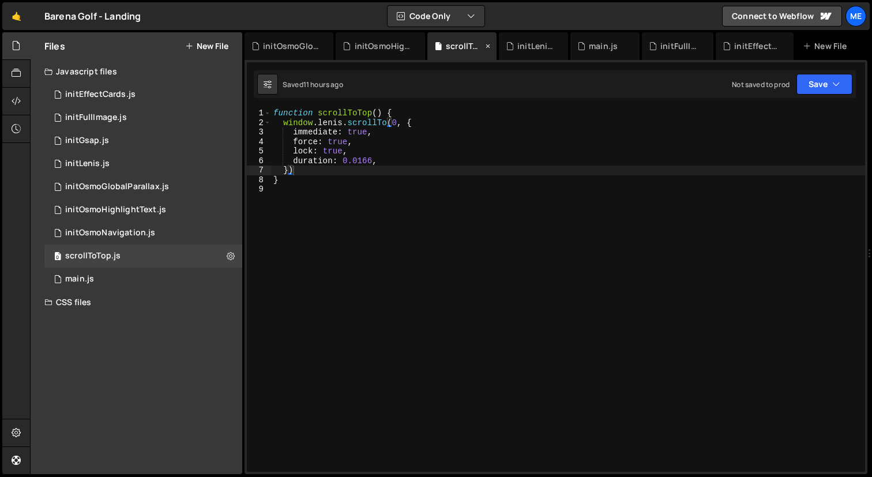
click at [491, 44] on icon at bounding box center [488, 46] width 8 height 12
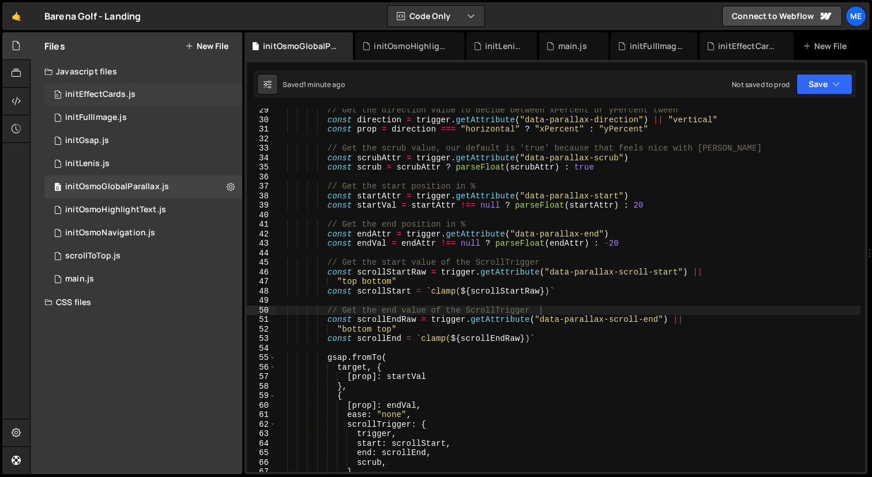
click at [137, 91] on div "0 initEffectCards.js 0" at bounding box center [143, 94] width 198 height 23
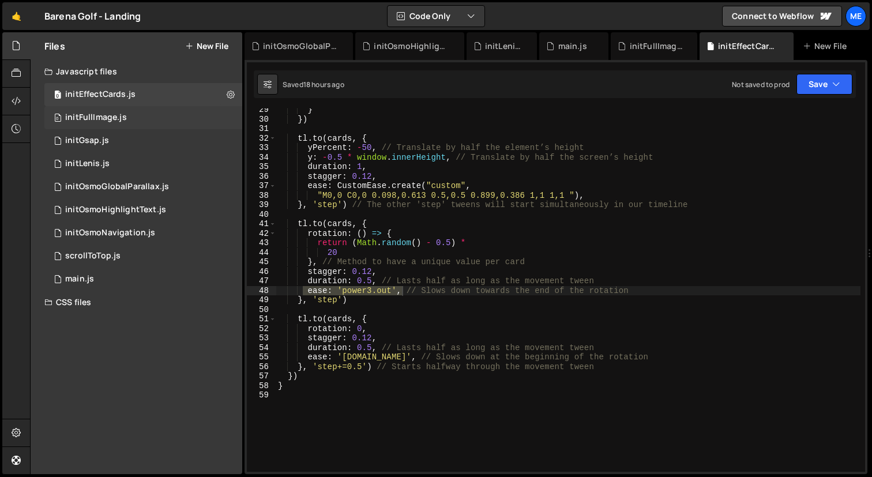
click at [134, 111] on div "0 initFullImage.js 0" at bounding box center [143, 117] width 198 height 23
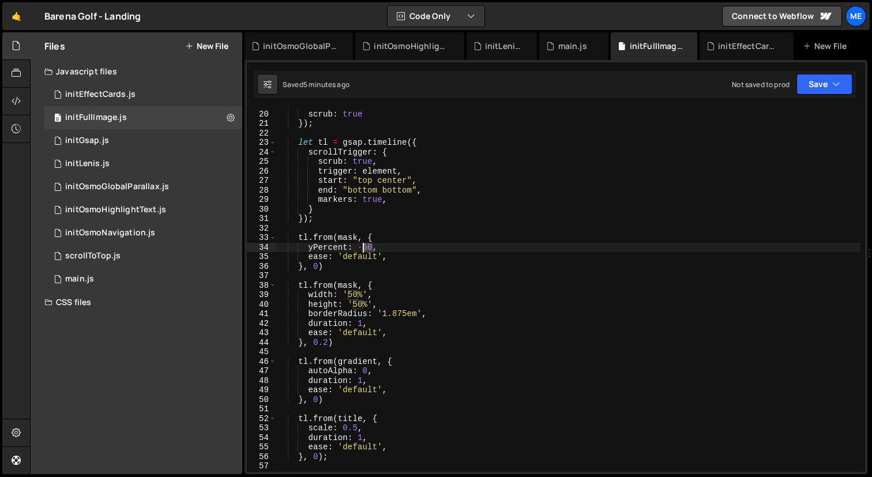
drag, startPoint x: 373, startPoint y: 247, endPoint x: 364, endPoint y: 247, distance: 8.7
click at [364, 247] on div "pinSpacing : false , scrub : true }) ; let tl = gsap . timeline ({ scrollTrigge…" at bounding box center [568, 291] width 584 height 382
type textarea "ease: 'default',"
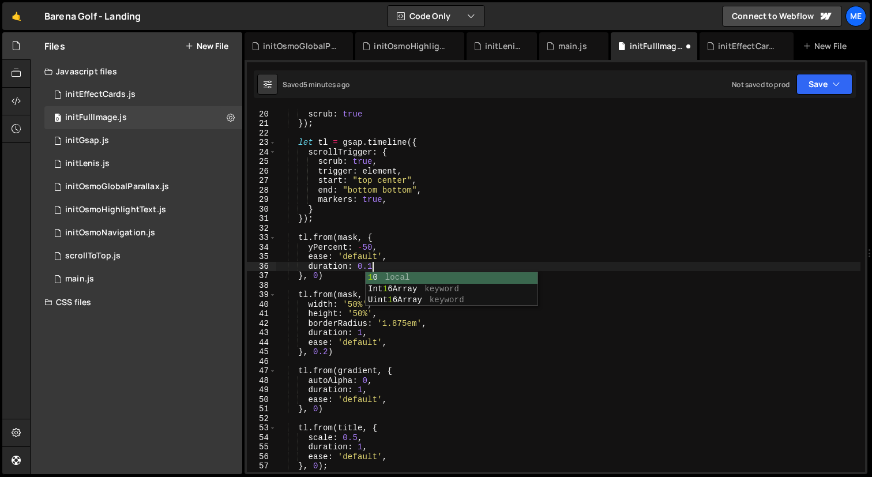
scroll to position [0, 6]
click at [322, 277] on div "pinSpacing : false , scrub : true }) ; let tl = gsap . timeline ({ scrollTrigge…" at bounding box center [568, 291] width 584 height 382
click at [365, 245] on div "pinSpacing : false , scrub : true }) ; let tl = gsap . timeline ({ scrollTrigge…" at bounding box center [568, 291] width 584 height 382
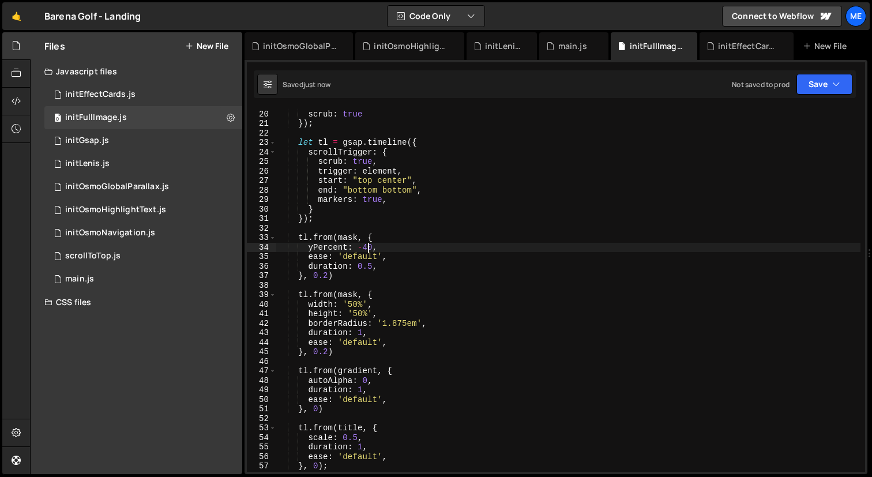
type textarea "yPercent: -40,"
click at [382, 46] on div "initOsmoHighlightText.js" at bounding box center [412, 46] width 76 height 12
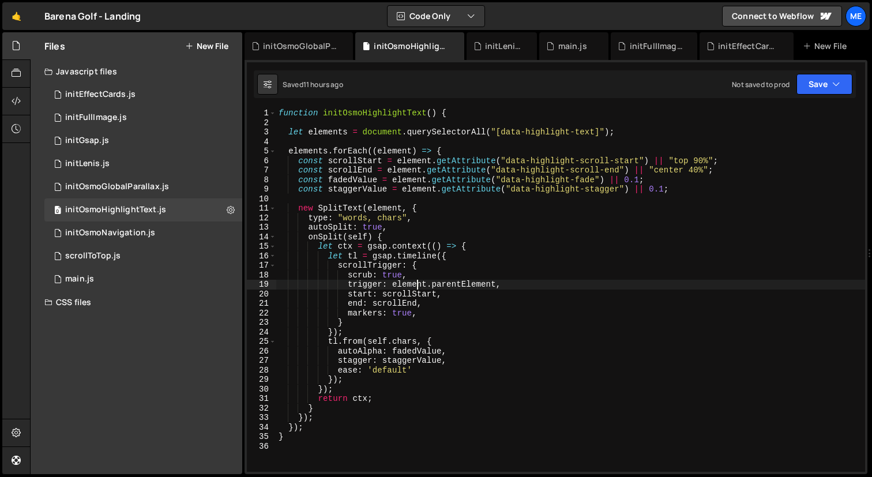
click at [418, 284] on div "function initOsmoHighlightText ( ) { let elements = document . querySelectorAll…" at bounding box center [570, 299] width 589 height 382
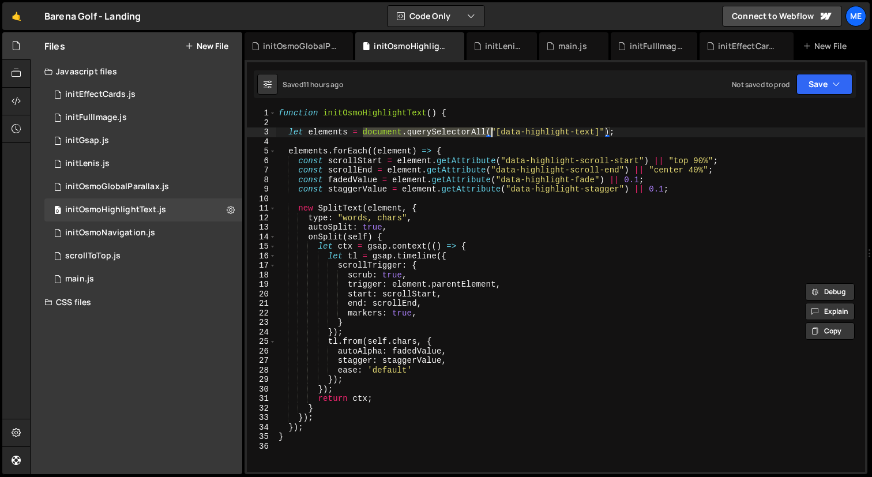
drag, startPoint x: 363, startPoint y: 131, endPoint x: 487, endPoint y: 132, distance: 124.0
click at [487, 132] on div "function initOsmoHighlightText ( ) { let elements = document . querySelectorAll…" at bounding box center [570, 299] width 589 height 382
type textarea "let elements = gsap.utils.toArray("[data-highlight-text]");"
click at [412, 202] on div "function initOsmoHighlightText ( ) { let elements = gsap . utils . toArray ( "[…" at bounding box center [570, 299] width 589 height 382
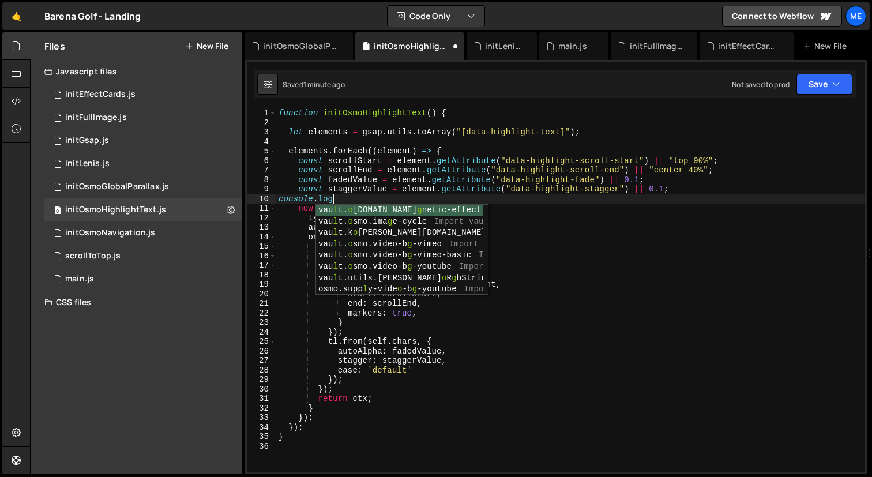
scroll to position [0, 3]
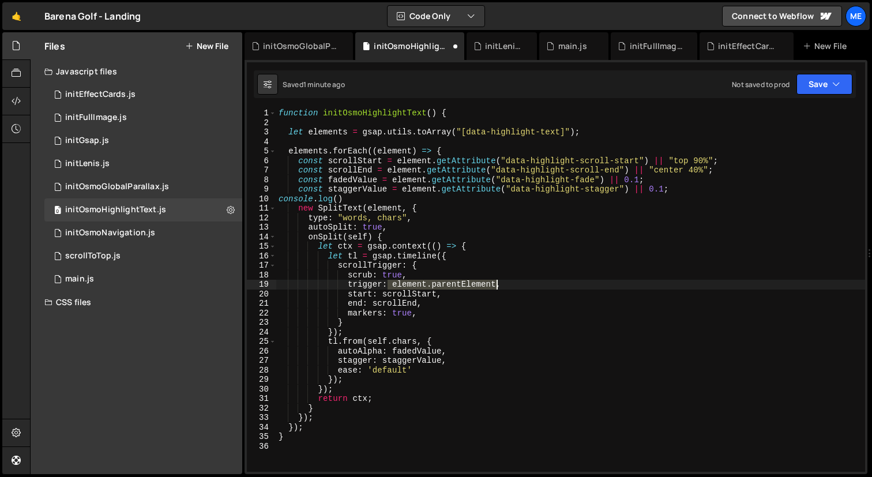
drag, startPoint x: 390, startPoint y: 283, endPoint x: 498, endPoint y: 286, distance: 107.9
click at [498, 286] on div "function initOsmoHighlightText ( ) { let elements = gsap . utils . toArray ( "[…" at bounding box center [570, 299] width 589 height 382
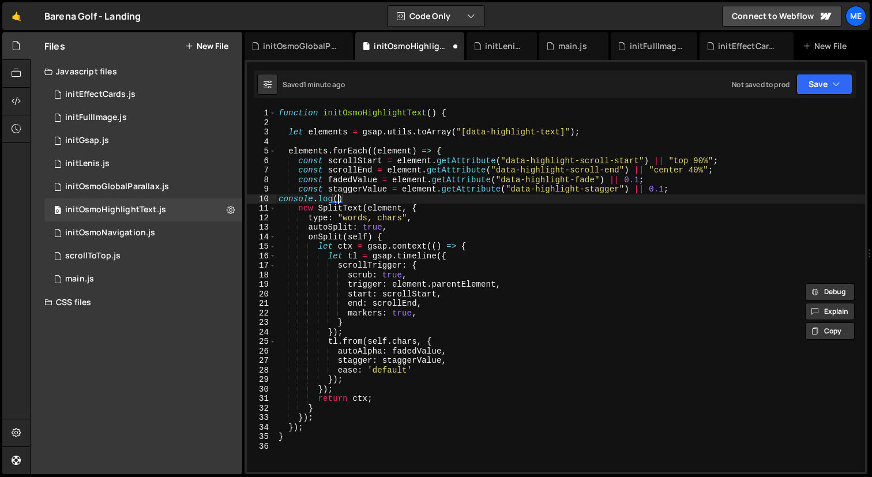
click at [337, 198] on div "function initOsmoHighlightText ( ) { let elements = gsap . utils . toArray ( "[…" at bounding box center [570, 299] width 589 height 382
paste textarea "element.parentElement"
type textarea "console.log(element.parentElement)"
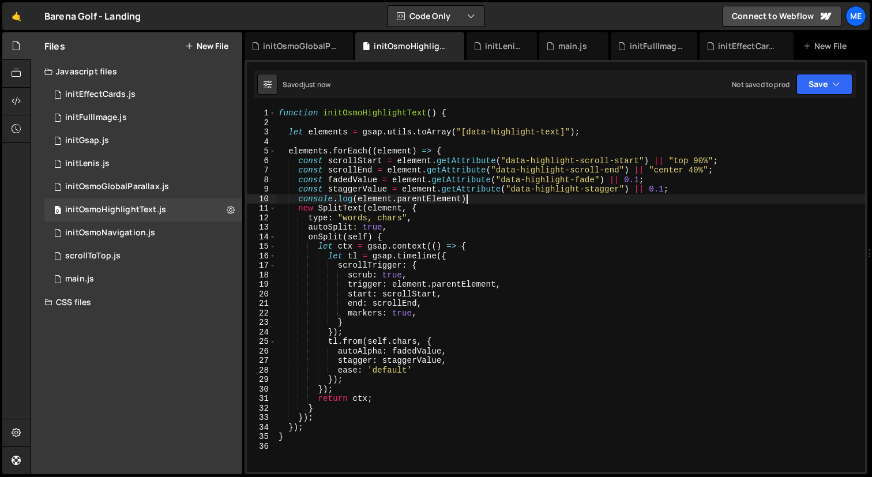
click at [480, 200] on div "function initOsmoHighlightText ( ) { let elements = gsap . utils . toArray ( "[…" at bounding box center [570, 299] width 589 height 382
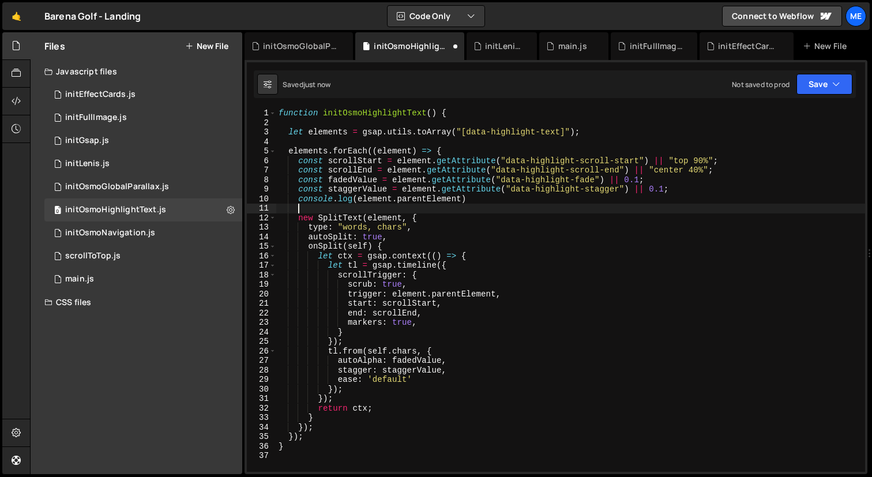
scroll to position [0, 0]
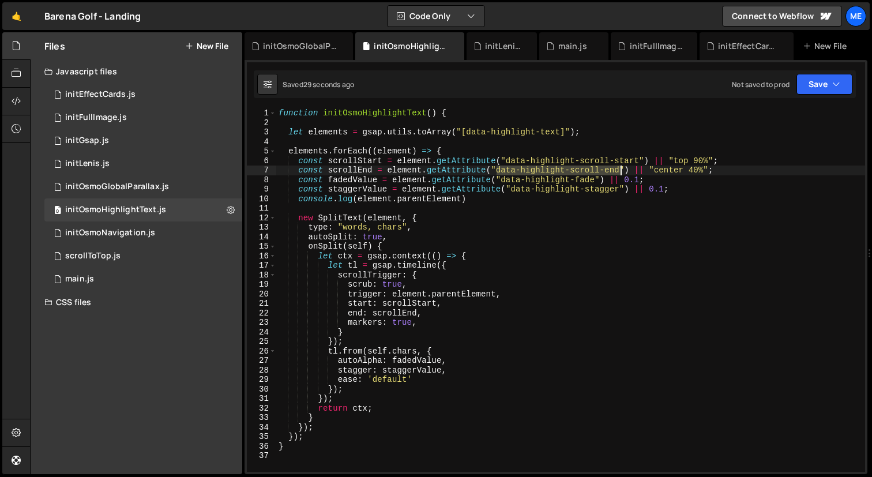
drag, startPoint x: 496, startPoint y: 171, endPoint x: 619, endPoint y: 171, distance: 122.9
click at [619, 171] on div "function initOsmoHighlightText ( ) { let elements = gsap . utils . toArray ( "[…" at bounding box center [570, 299] width 589 height 382
type textarea "const scrollEnd = element.getAttribute("data-highlight-scroll-end") || "center …"
